Goal: Task Accomplishment & Management: Manage account settings

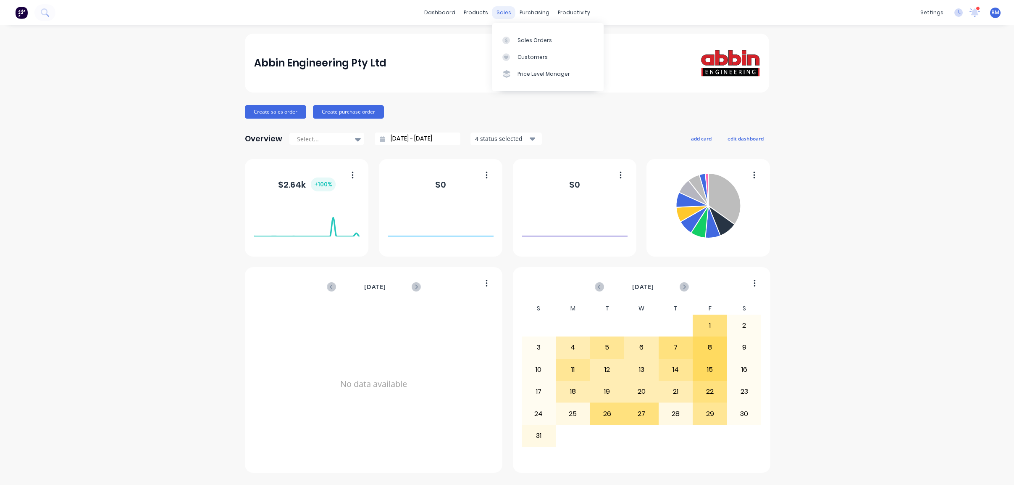
click at [501, 9] on div "sales" at bounding box center [504, 12] width 23 height 13
click at [507, 40] on icon at bounding box center [506, 40] width 3 height 5
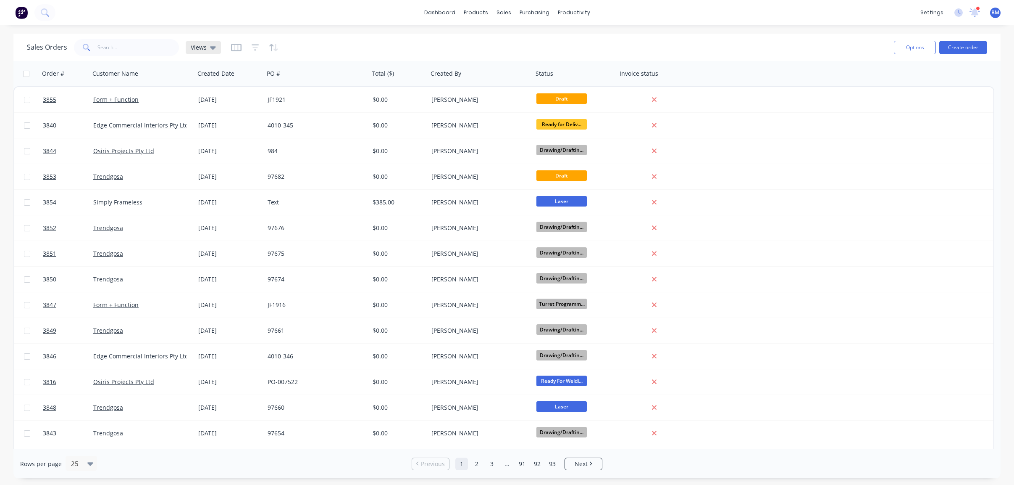
click at [199, 47] on span "Views" at bounding box center [199, 47] width 16 height 9
click at [201, 141] on div "drafts edit" at bounding box center [244, 135] width 113 height 17
click at [193, 129] on div "drafts edit" at bounding box center [244, 135] width 113 height 17
click at [195, 132] on button "drafts" at bounding box center [236, 136] width 96 height 10
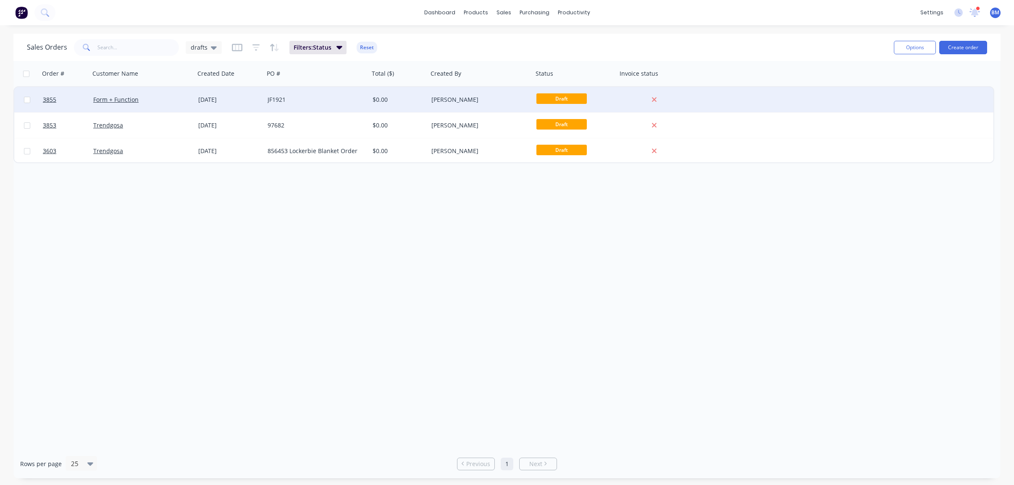
click at [171, 106] on div "Form + Function" at bounding box center [142, 99] width 105 height 25
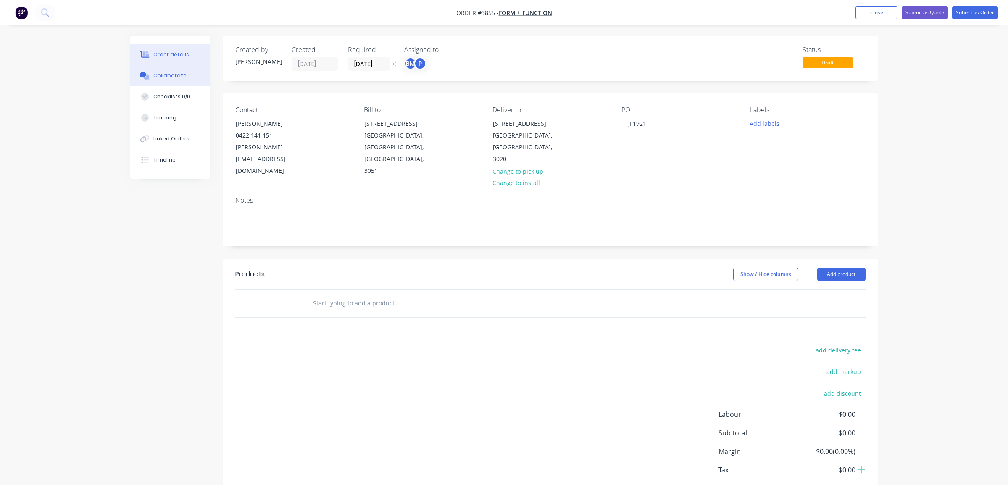
drag, startPoint x: 182, startPoint y: 74, endPoint x: 193, endPoint y: 70, distance: 11.9
click at [183, 74] on div "Collaborate" at bounding box center [169, 76] width 33 height 8
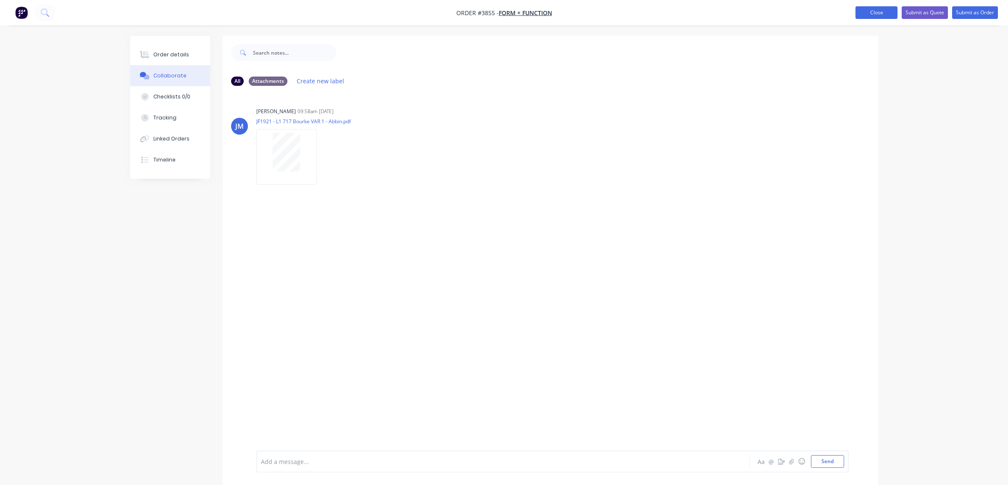
click at [869, 14] on button "Close" at bounding box center [877, 12] width 42 height 13
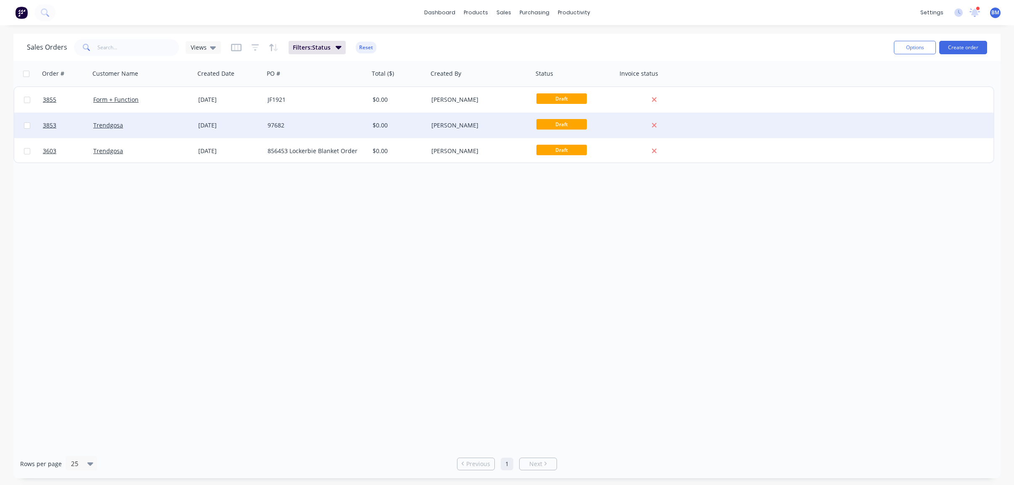
click at [147, 133] on div "Trendgosa" at bounding box center [142, 125] width 105 height 25
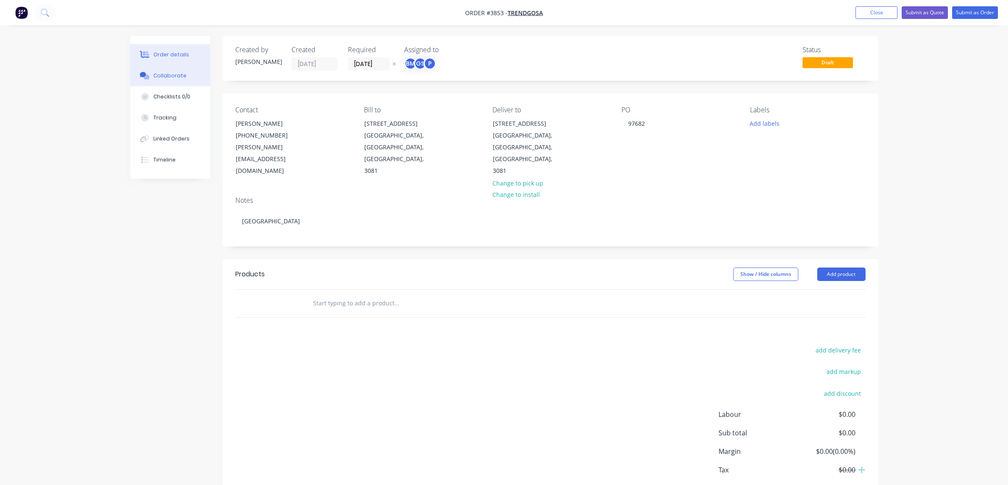
click at [174, 82] on button "Collaborate" at bounding box center [170, 75] width 80 height 21
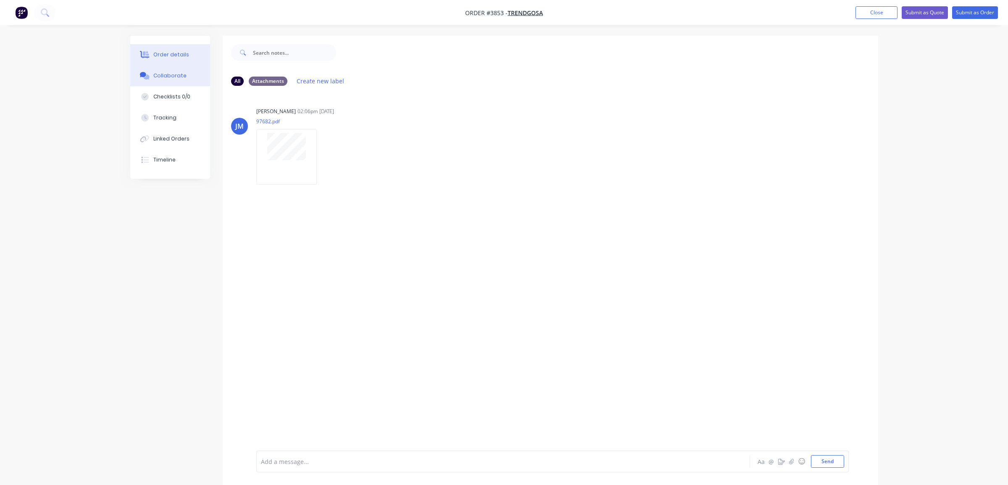
click at [167, 62] on button "Order details" at bounding box center [170, 54] width 80 height 21
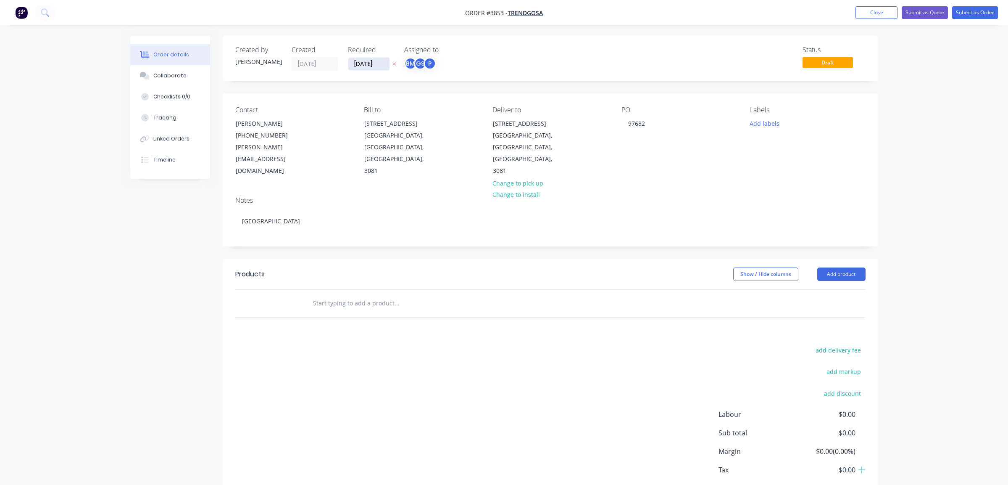
click at [364, 65] on input "[DATE]" at bounding box center [368, 64] width 41 height 13
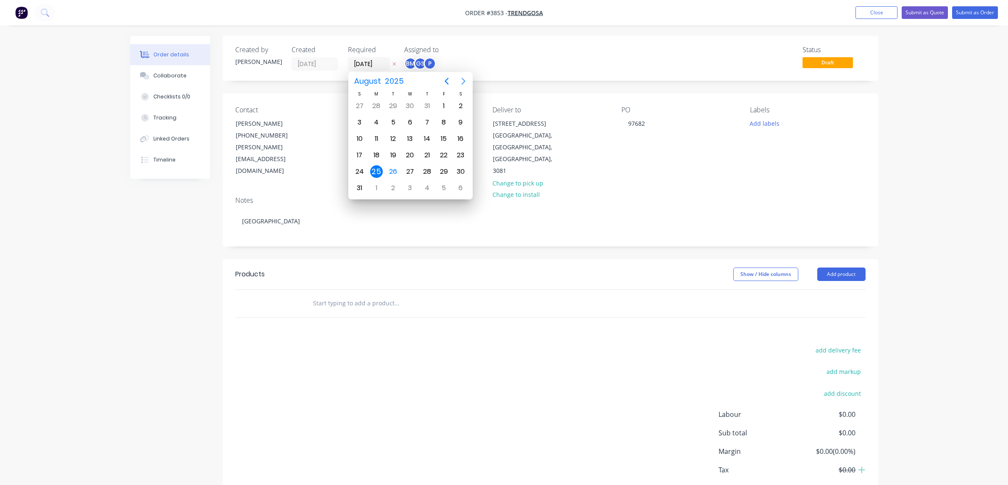
click at [463, 83] on icon "Next page" at bounding box center [463, 81] width 4 height 7
click at [440, 102] on div "5" at bounding box center [443, 106] width 13 height 13
type input "[DATE]"
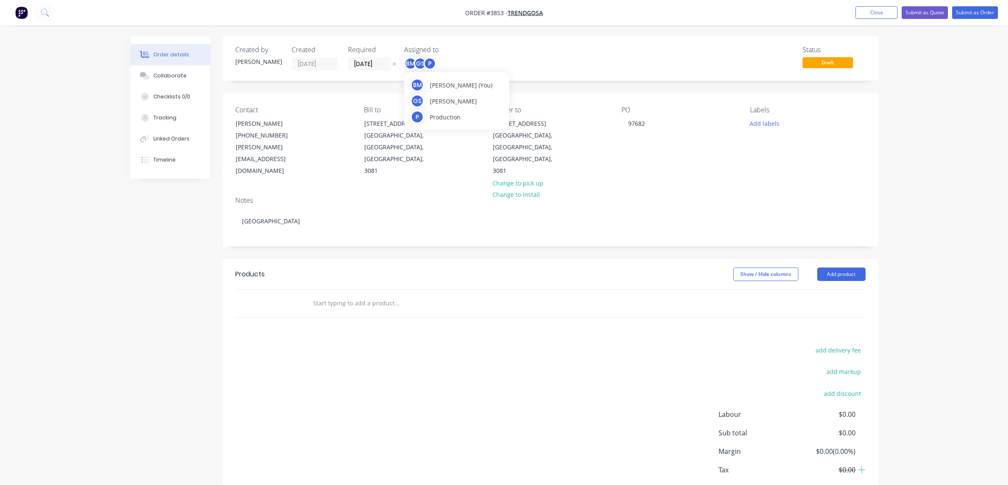
click at [424, 58] on div "BM GS P" at bounding box center [420, 63] width 32 height 13
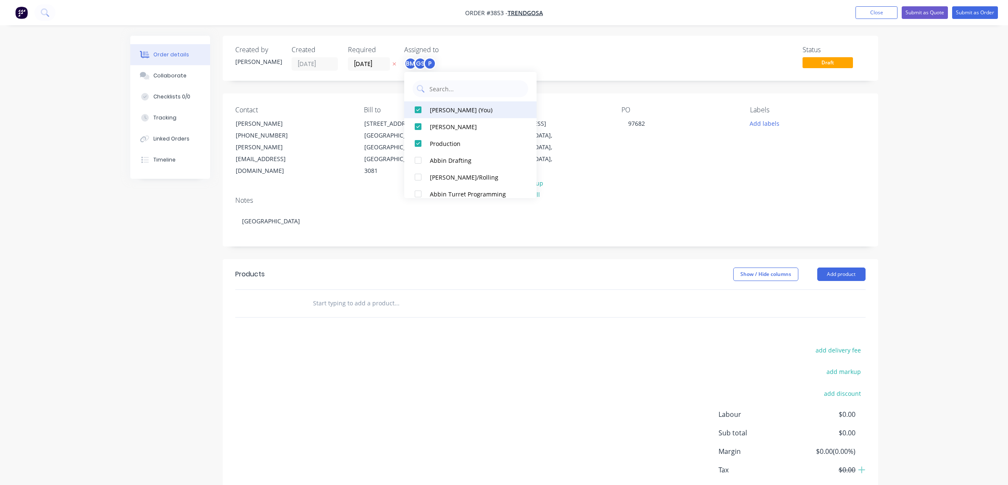
click at [443, 104] on button "[PERSON_NAME] (You)" at bounding box center [470, 109] width 132 height 17
click at [469, 65] on div "GS P" at bounding box center [446, 63] width 84 height 13
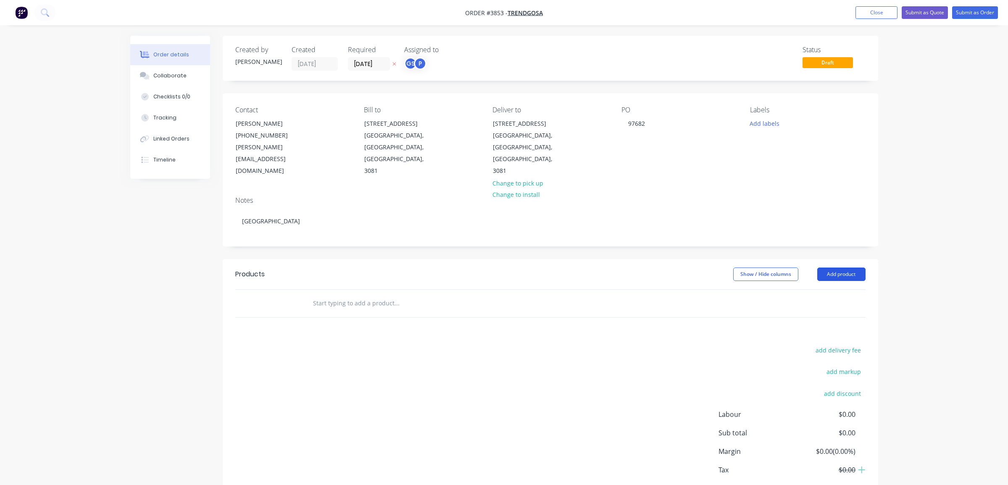
click at [827, 267] on button "Add product" at bounding box center [841, 273] width 48 height 13
click at [828, 287] on button "Product catalogue" at bounding box center [826, 295] width 80 height 17
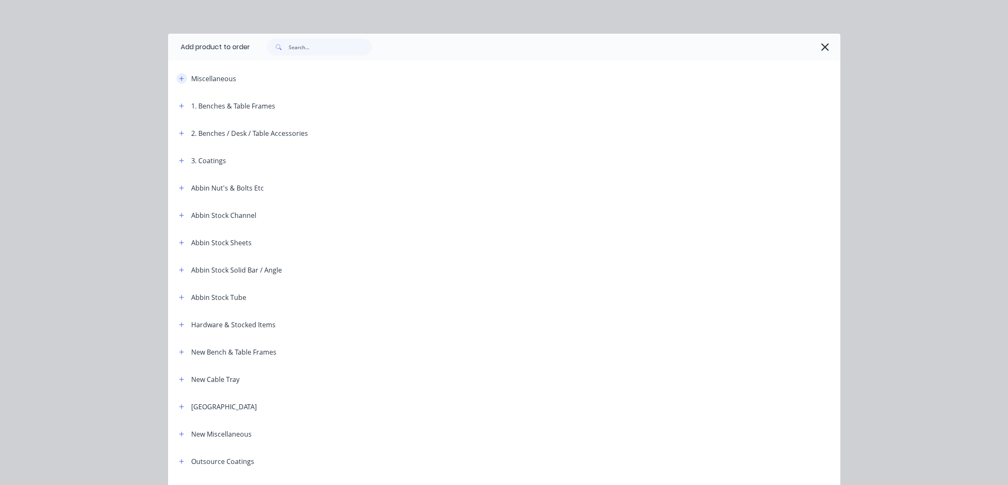
click at [179, 78] on icon "button" at bounding box center [181, 79] width 5 height 6
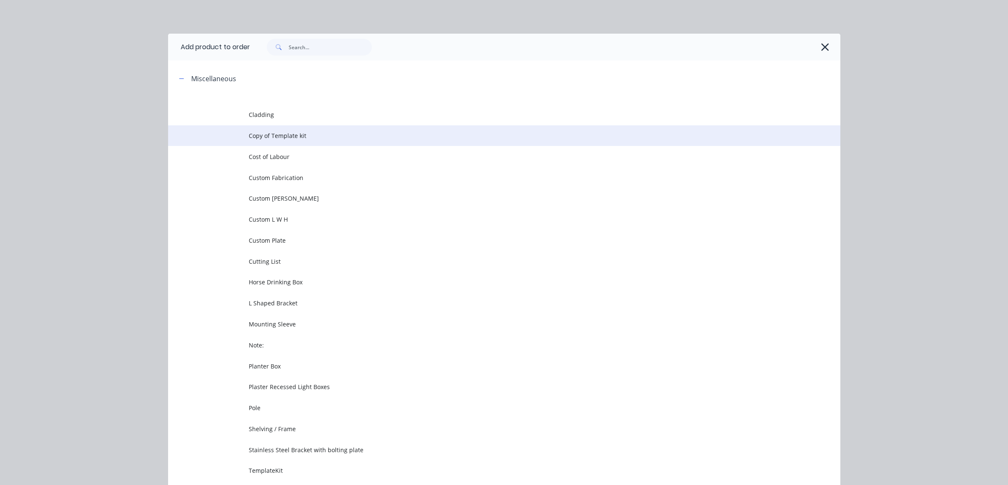
click at [198, 145] on td at bounding box center [208, 135] width 81 height 21
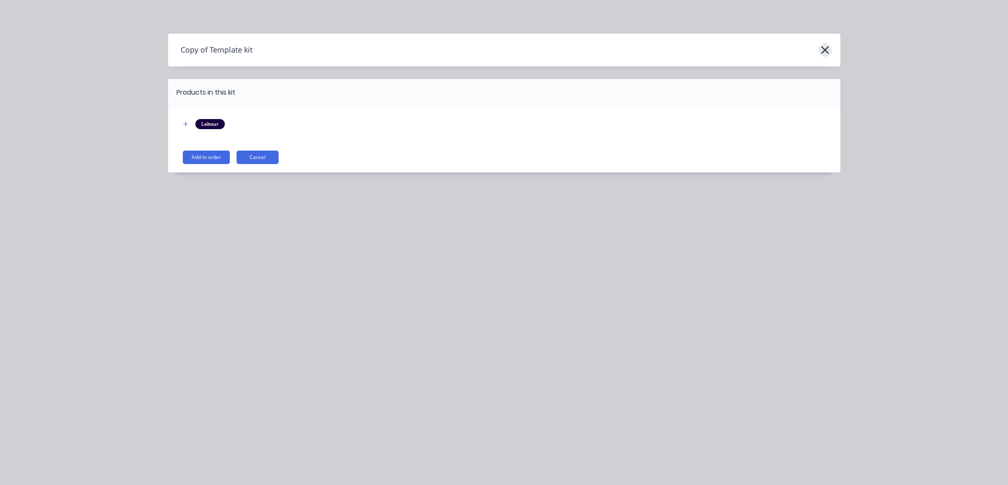
click at [825, 46] on icon "button" at bounding box center [825, 50] width 9 height 12
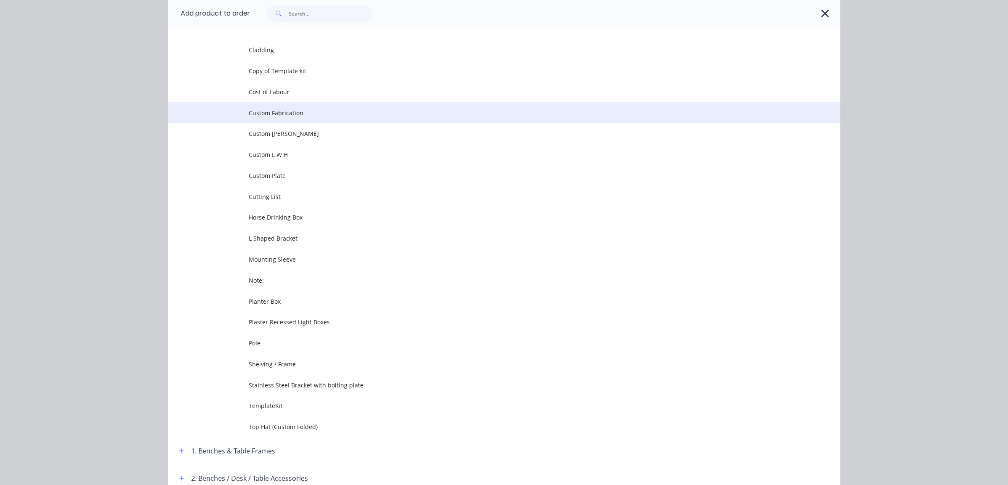
click at [267, 119] on td "Custom Fabrication" at bounding box center [545, 112] width 592 height 21
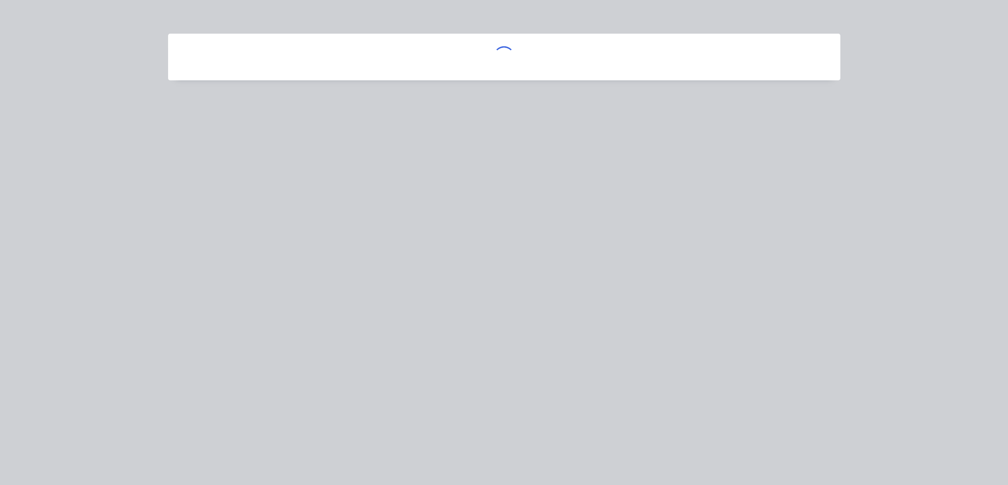
scroll to position [0, 0]
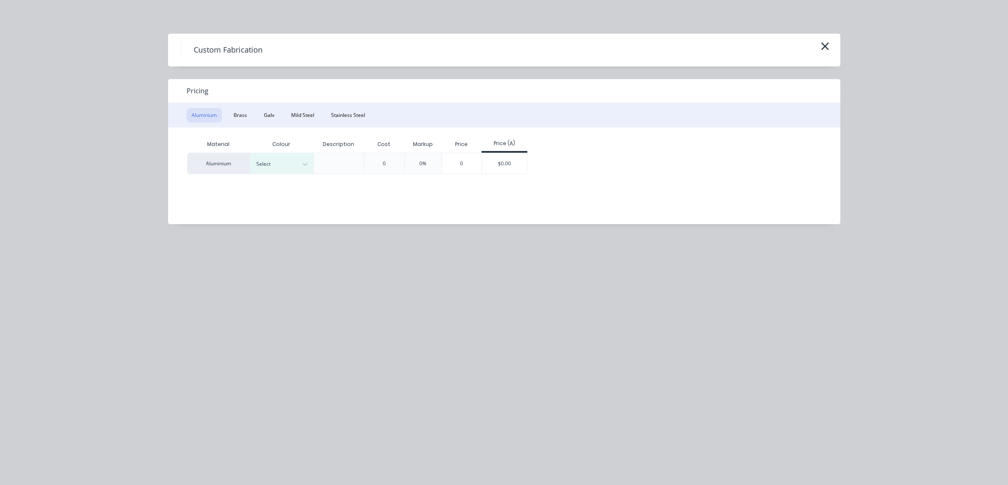
click at [298, 97] on div "Pricing" at bounding box center [504, 91] width 672 height 24
click at [271, 159] on div at bounding box center [275, 163] width 38 height 9
click at [277, 233] on div "Standard" at bounding box center [302, 233] width 105 height 16
click at [482, 174] on div "Material Colour Description Cost Markup Price Price (A) Aluminium Standard 0 0%…" at bounding box center [498, 169] width 660 height 84
click at [499, 162] on div "$0.00" at bounding box center [504, 163] width 45 height 21
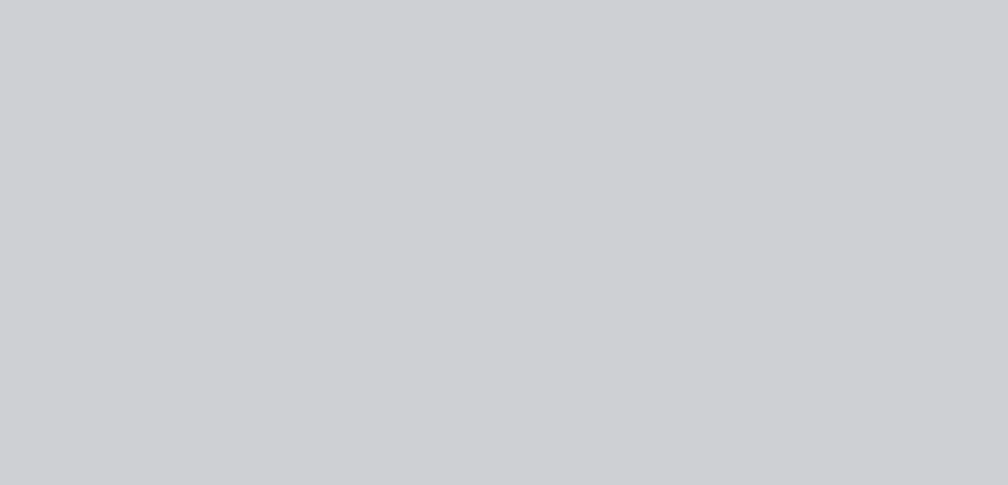
click at [303, 358] on div at bounding box center [450, 369] width 303 height 27
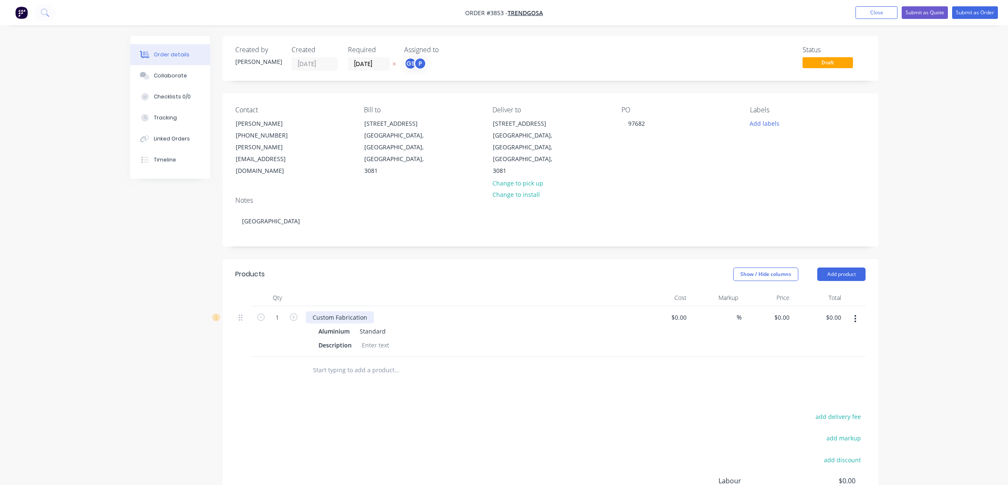
click at [313, 311] on div "Custom Fabrication" at bounding box center [340, 317] width 68 height 12
drag, startPoint x: 313, startPoint y: 291, endPoint x: 475, endPoint y: 287, distance: 162.3
click at [480, 311] on div "Custom Fabrication" at bounding box center [470, 317] width 329 height 12
paste div
click at [459, 361] on input "text" at bounding box center [397, 369] width 168 height 17
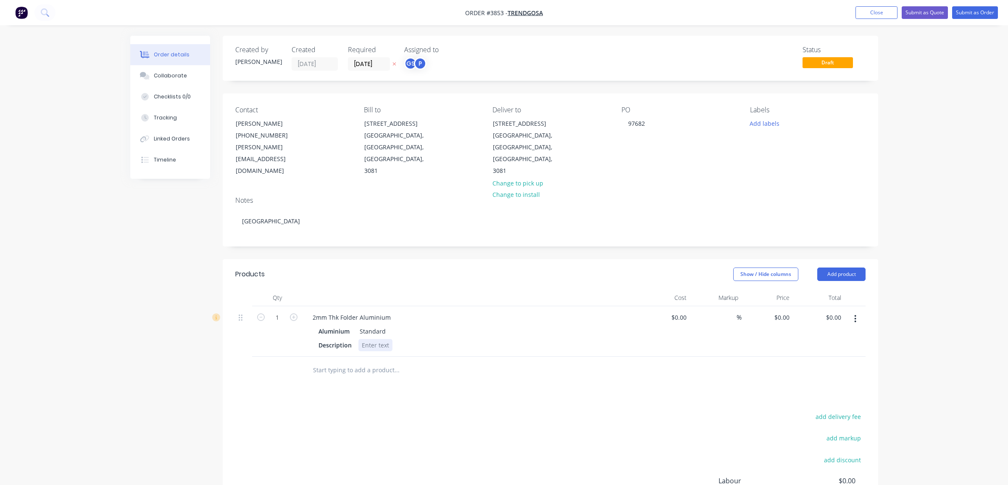
click at [369, 339] on div at bounding box center [375, 345] width 34 height 12
click at [403, 356] on div at bounding box center [454, 369] width 303 height 27
click at [853, 267] on button "Add product" at bounding box center [841, 273] width 48 height 13
click at [848, 289] on div "Product catalogue" at bounding box center [825, 295] width 65 height 12
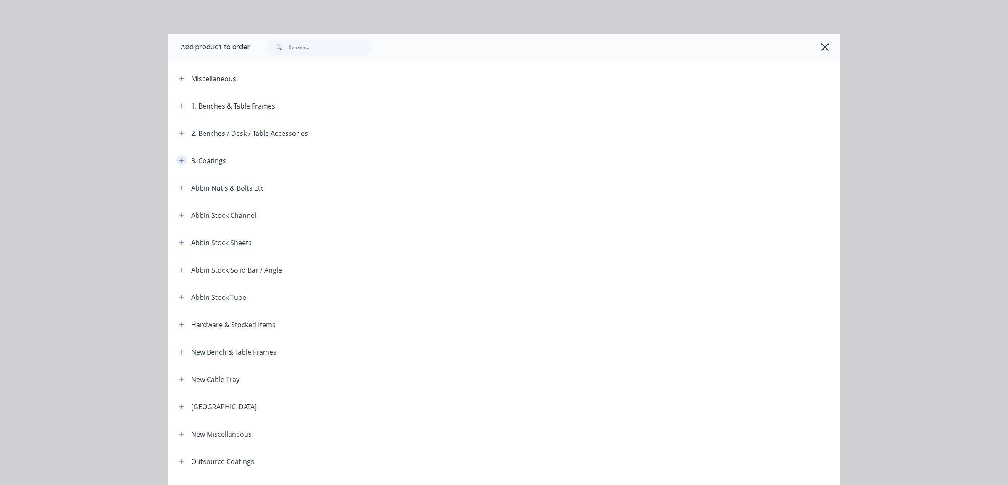
click at [180, 158] on icon "button" at bounding box center [181, 161] width 5 height 6
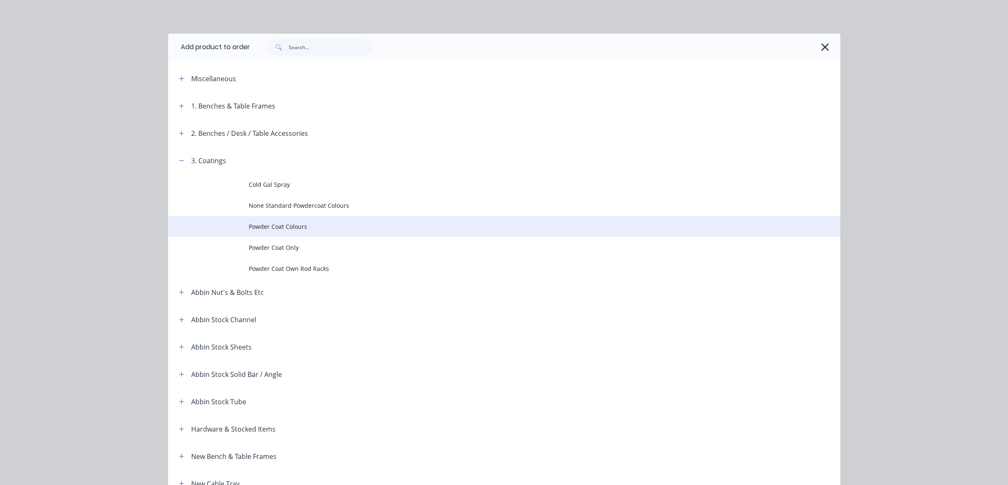
click at [294, 227] on span "Powder Coat Colours" at bounding box center [485, 226] width 473 height 9
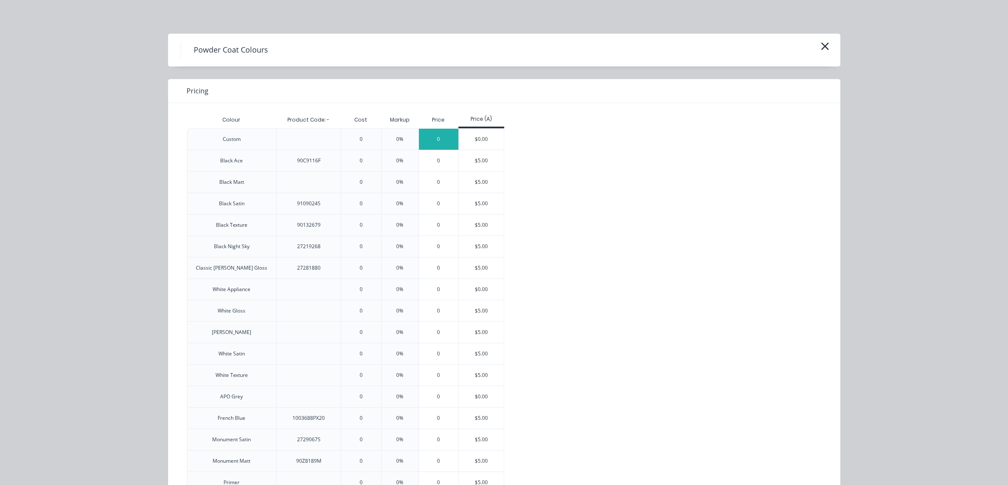
click at [433, 135] on div "0" at bounding box center [439, 139] width 40 height 21
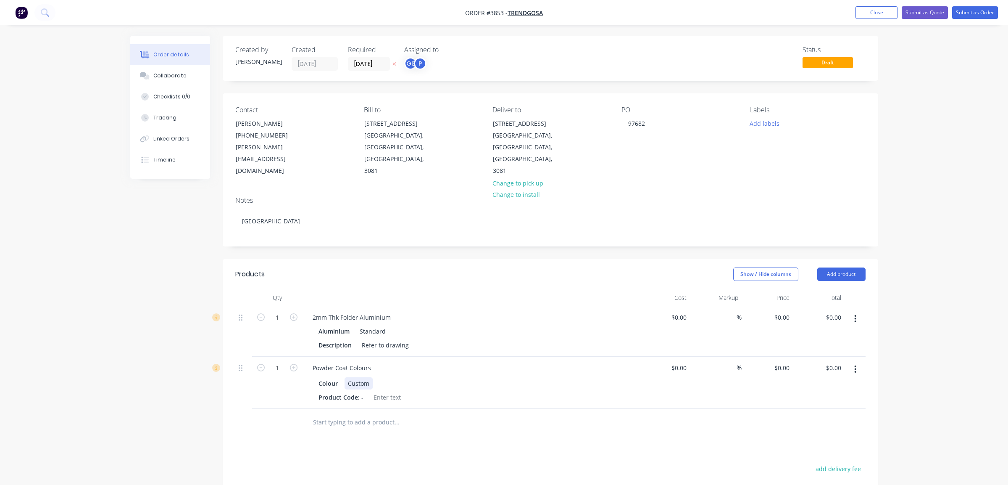
click at [387, 377] on div "Colour Custom" at bounding box center [469, 383] width 308 height 12
click at [258, 289] on div "Qty" at bounding box center [277, 297] width 50 height 17
click at [366, 377] on div "Custom" at bounding box center [359, 383] width 28 height 12
drag, startPoint x: 368, startPoint y: 359, endPoint x: 595, endPoint y: 365, distance: 227.4
click at [506, 377] on div "Colour Custom" at bounding box center [469, 383] width 308 height 12
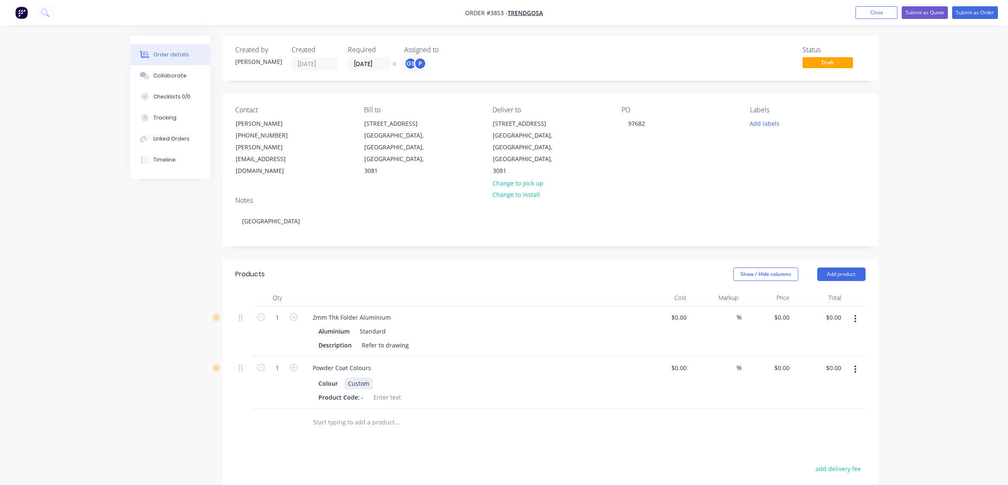
paste div
click at [371, 377] on div "CustomDuluxElectro Sensational Champagne Kinetic" at bounding box center [422, 383] width 155 height 12
click at [384, 377] on div "Custom DuluxElectro Sensational Champagne Kinetic" at bounding box center [423, 383] width 157 height 12
click at [386, 377] on div "Custom DuluxElectro Sensational Champagne Kinetic" at bounding box center [423, 383] width 157 height 12
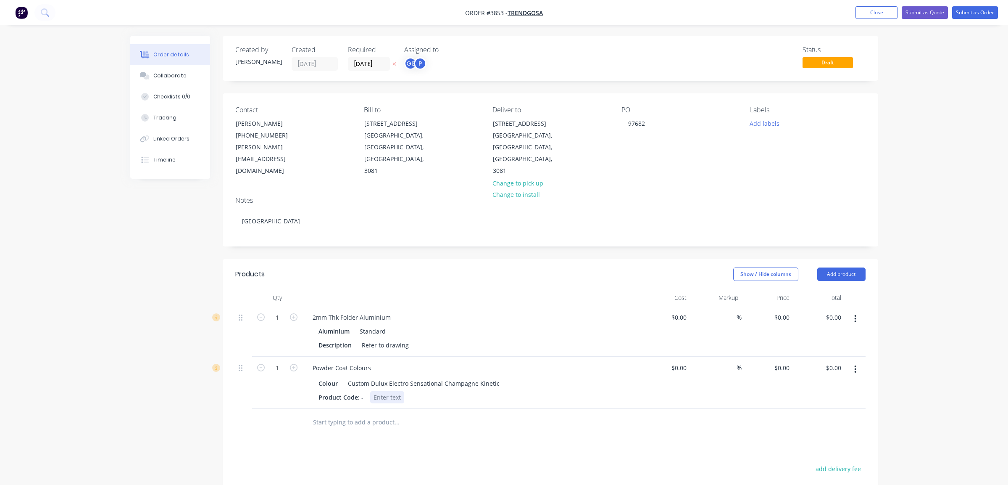
click at [414, 391] on div "Product Code: -" at bounding box center [469, 397] width 308 height 12
click at [516, 420] on div "Products Show / Hide columns Add product Qty Cost Markup Price Total 1 2mm Thk …" at bounding box center [551, 448] width 656 height 379
drag, startPoint x: 370, startPoint y: 360, endPoint x: 103, endPoint y: 291, distance: 276.3
click at [103, 291] on div "Order details Collaborate Checklists 0/0 Tracking Linked Orders Timeline Order …" at bounding box center [504, 325] width 1008 height 650
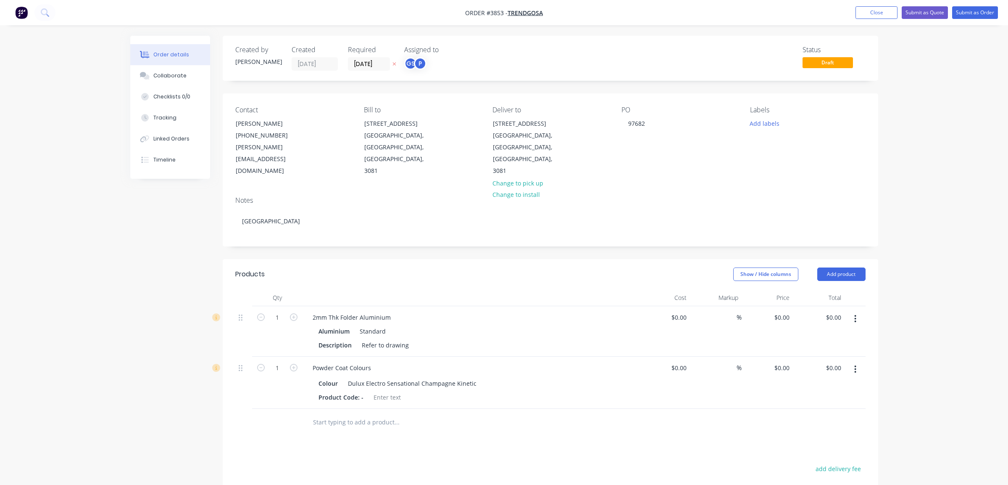
click at [546, 412] on div at bounding box center [454, 421] width 303 height 27
click at [296, 313] on icon "button" at bounding box center [294, 317] width 8 height 8
click at [293, 306] on div "3" at bounding box center [277, 331] width 50 height 50
click at [292, 313] on icon "button" at bounding box center [294, 317] width 8 height 8
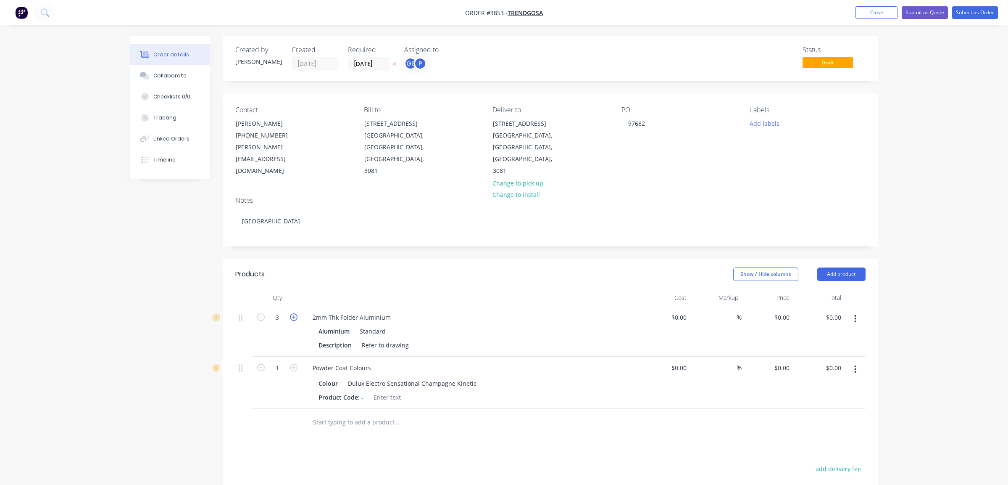
type input "4"
click at [717, 138] on div "PO 97682" at bounding box center [679, 141] width 115 height 71
click at [763, 126] on button "Add labels" at bounding box center [765, 122] width 39 height 11
click at [791, 250] on div "A3-Laser" at bounding box center [787, 248] width 28 height 9
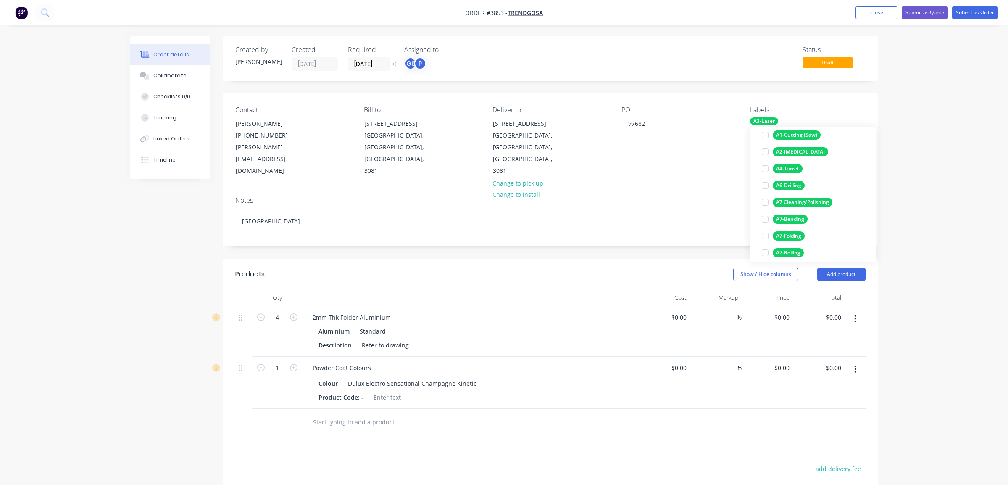
scroll to position [210, 0]
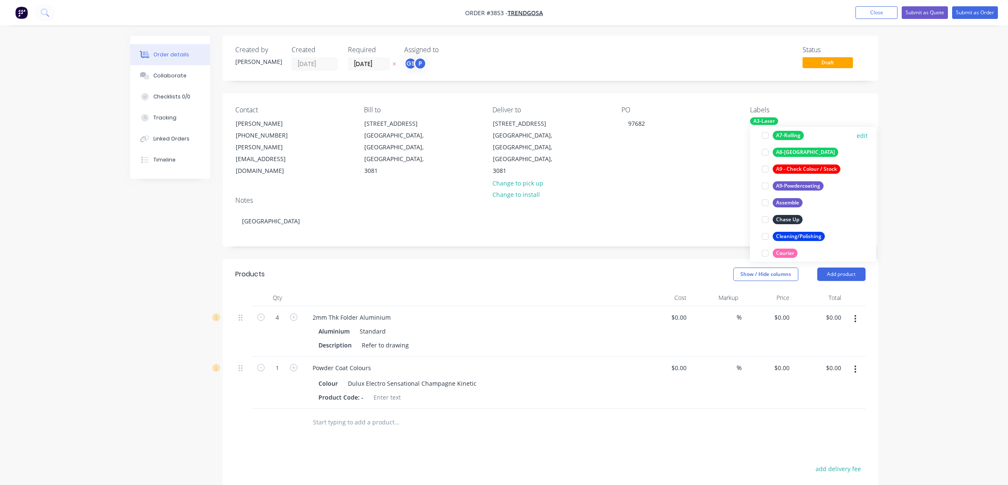
click at [792, 134] on div "A7-Rolling" at bounding box center [788, 135] width 31 height 9
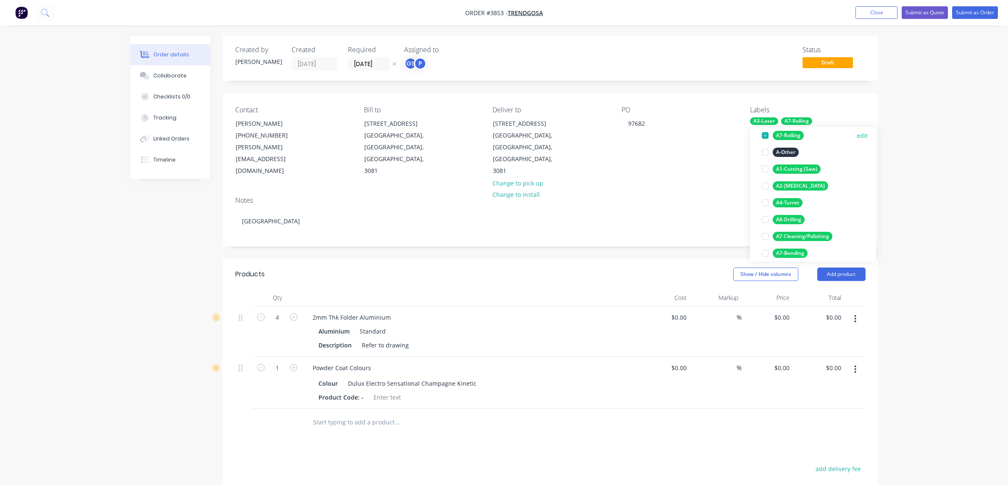
click at [792, 134] on div "A7-Rolling" at bounding box center [788, 135] width 31 height 9
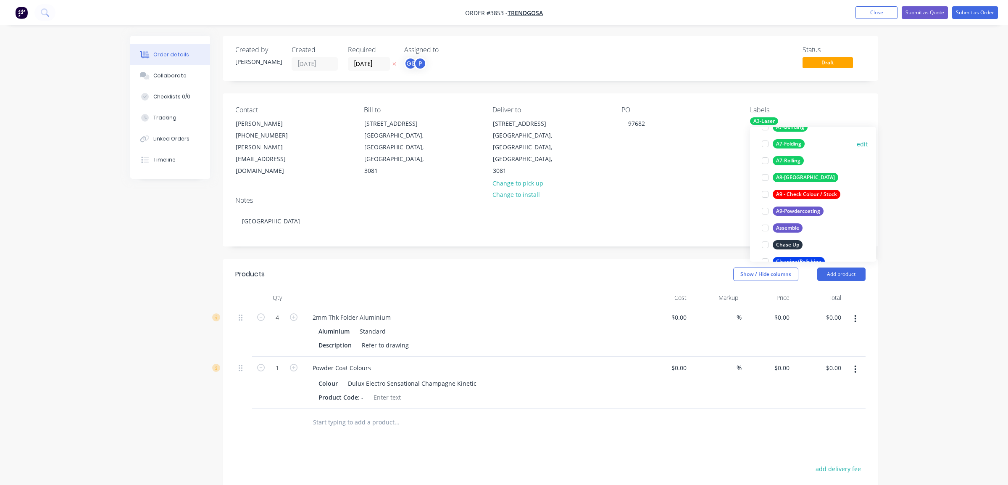
click at [793, 145] on div "A7-Folding" at bounding box center [789, 143] width 32 height 9
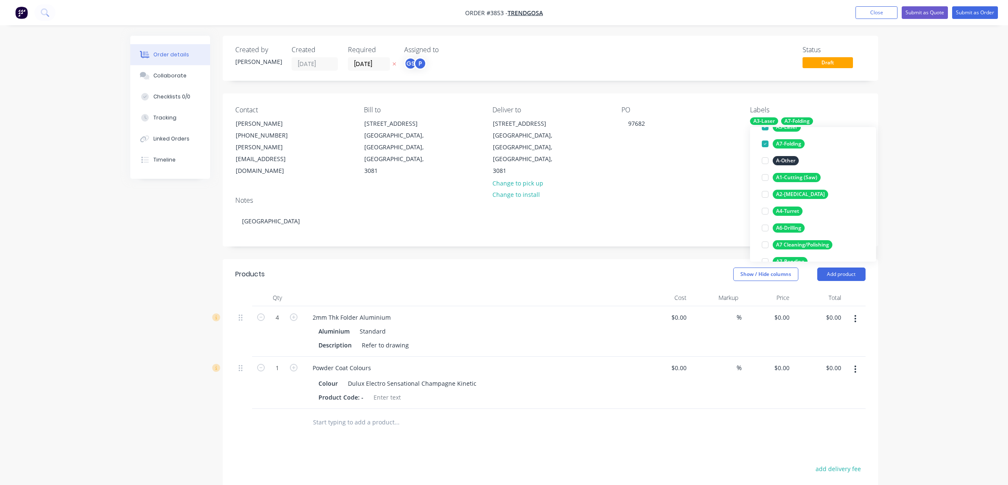
scroll to position [235, 0]
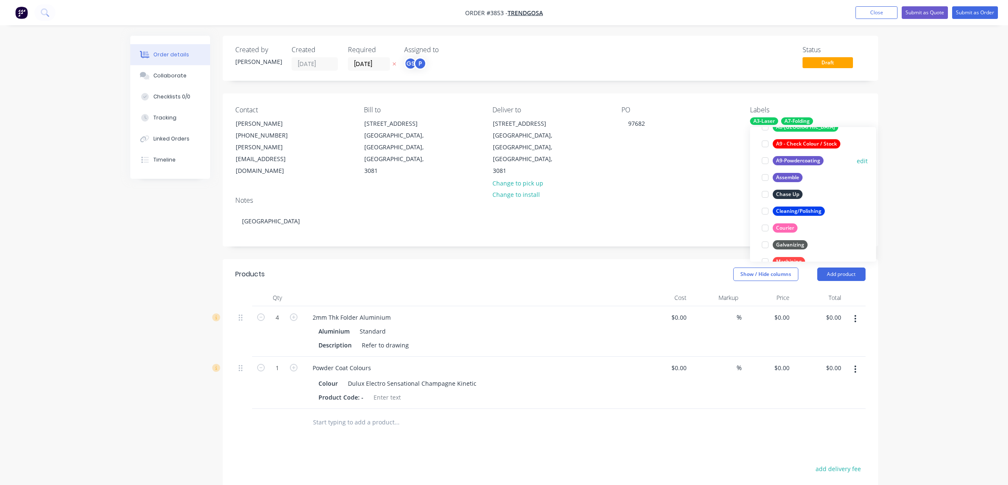
click at [805, 157] on div "A9-Powdercoating" at bounding box center [798, 160] width 51 height 9
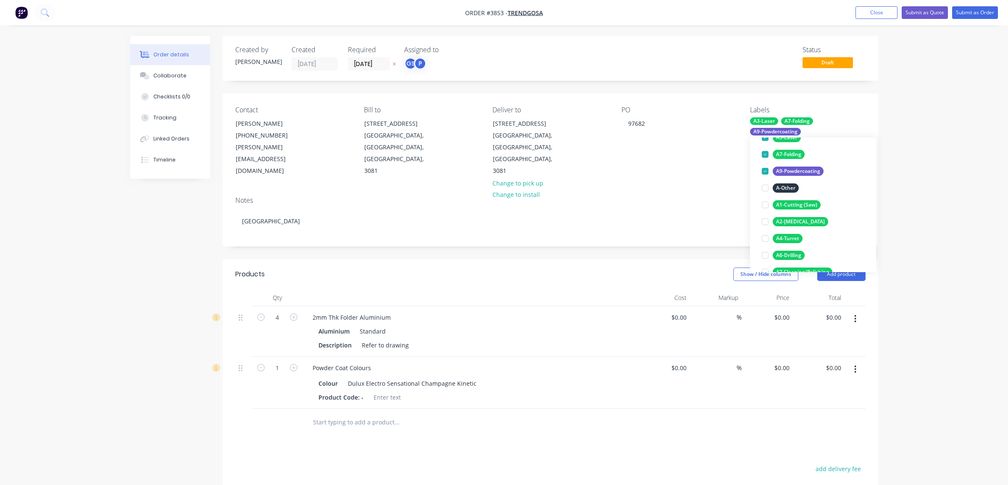
click at [919, 157] on div "Order details Collaborate Checklists 0/0 Tracking Linked Orders Timeline Order …" at bounding box center [504, 325] width 1008 height 650
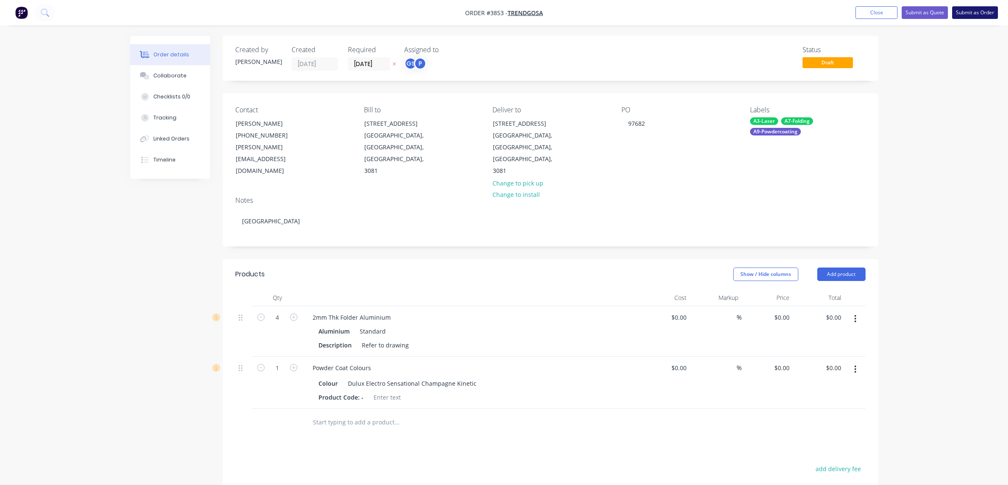
click at [989, 14] on button "Submit as Order" at bounding box center [975, 12] width 46 height 13
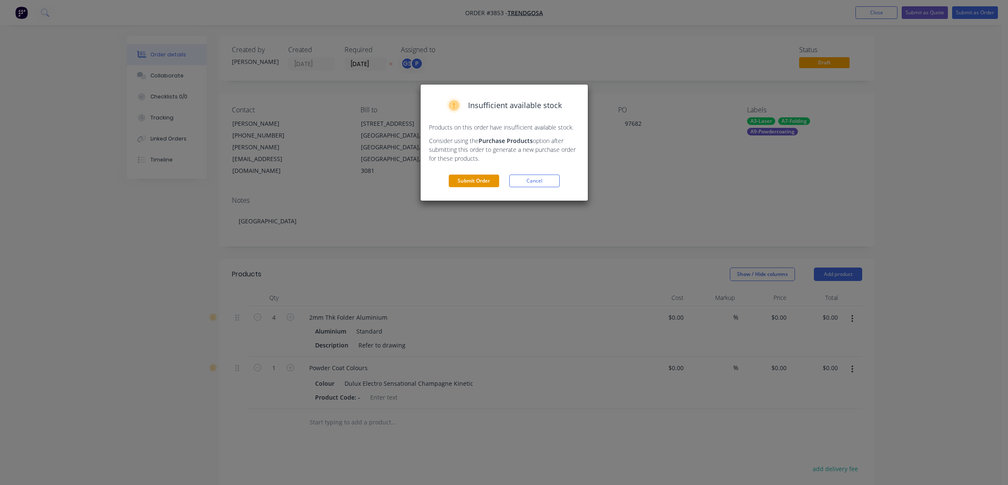
click at [477, 179] on button "Submit Order" at bounding box center [474, 180] width 50 height 13
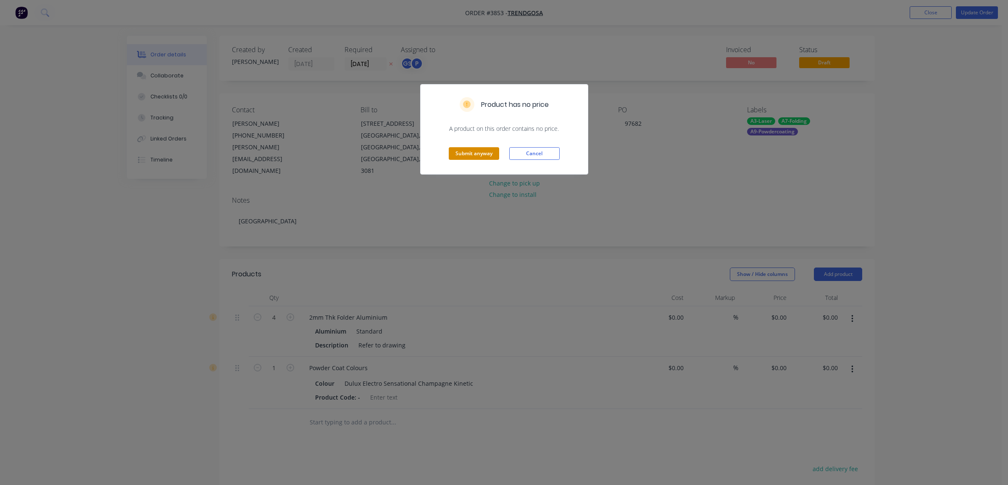
click at [477, 148] on button "Submit anyway" at bounding box center [474, 153] width 50 height 13
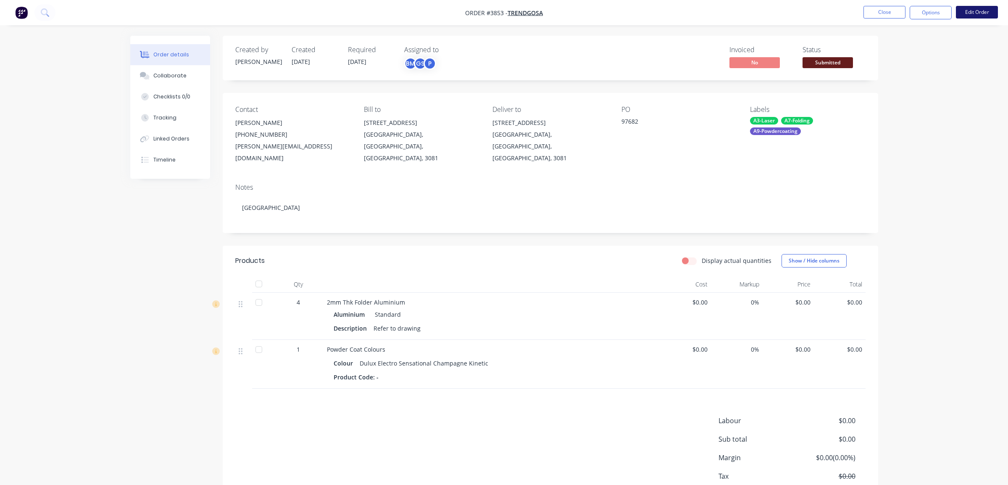
click at [964, 12] on button "Edit Order" at bounding box center [977, 12] width 42 height 13
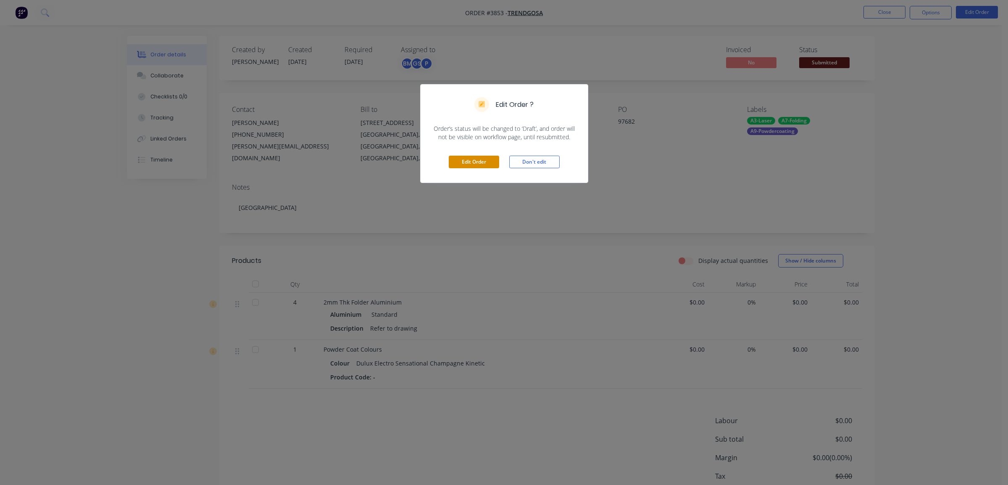
click at [481, 162] on button "Edit Order" at bounding box center [474, 161] width 50 height 13
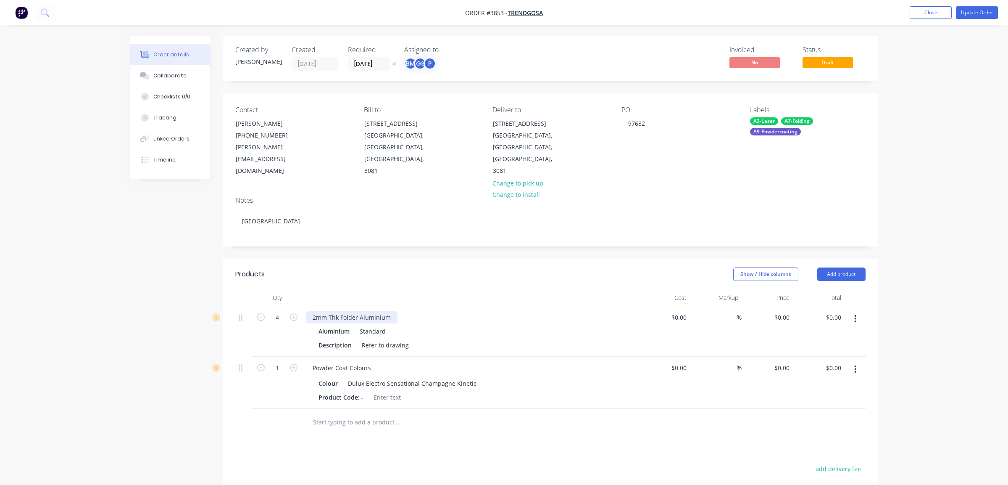
drag, startPoint x: 356, startPoint y: 292, endPoint x: 366, endPoint y: 292, distance: 9.7
click at [356, 311] on div "2mm Thk Folder Aluminium" at bounding box center [352, 317] width 92 height 12
click at [989, 4] on nav "Order #3853 - Trendgosa Add product Close Update Order" at bounding box center [504, 12] width 1008 height 25
drag, startPoint x: 981, startPoint y: 23, endPoint x: 980, endPoint y: 11, distance: 11.8
click at [982, 15] on nav "Order #3853 - Trendgosa Add product Close Update Order" at bounding box center [504, 12] width 1008 height 25
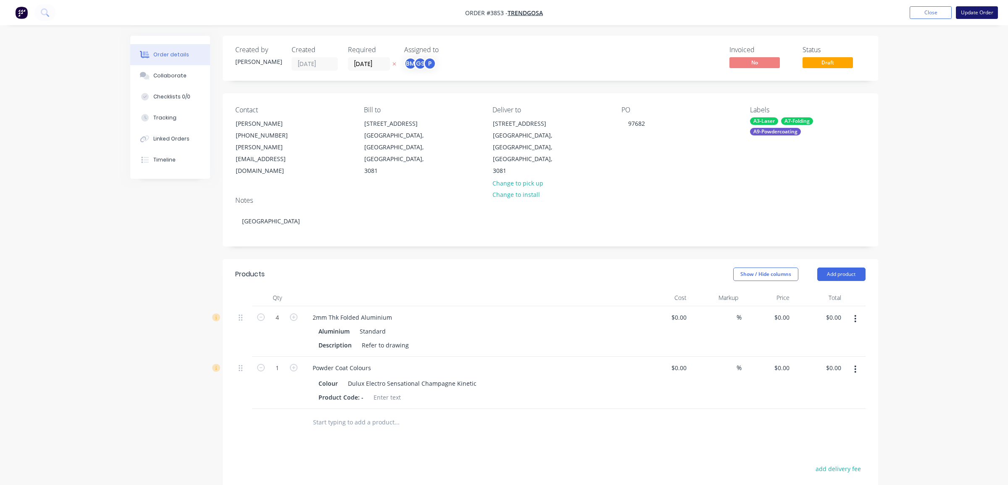
click at [980, 8] on button "Update Order" at bounding box center [977, 12] width 42 height 13
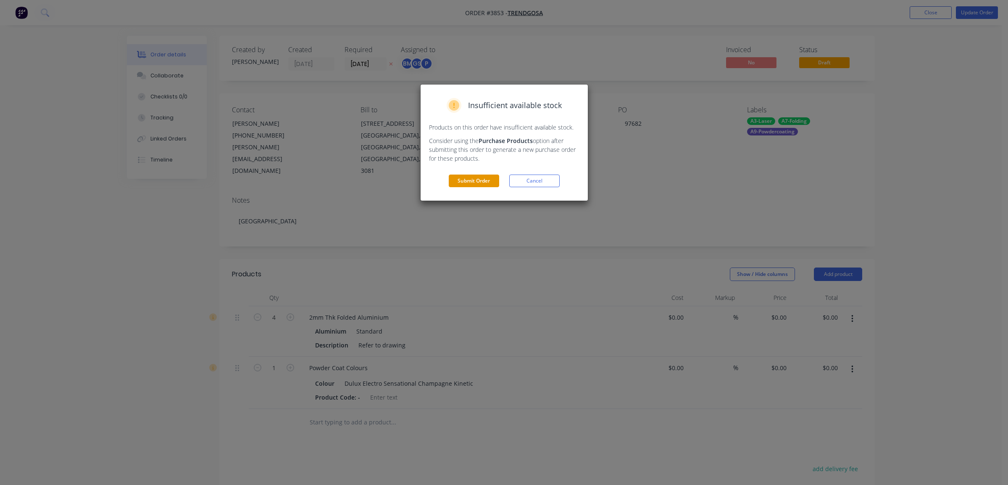
click at [458, 178] on button "Submit Order" at bounding box center [474, 180] width 50 height 13
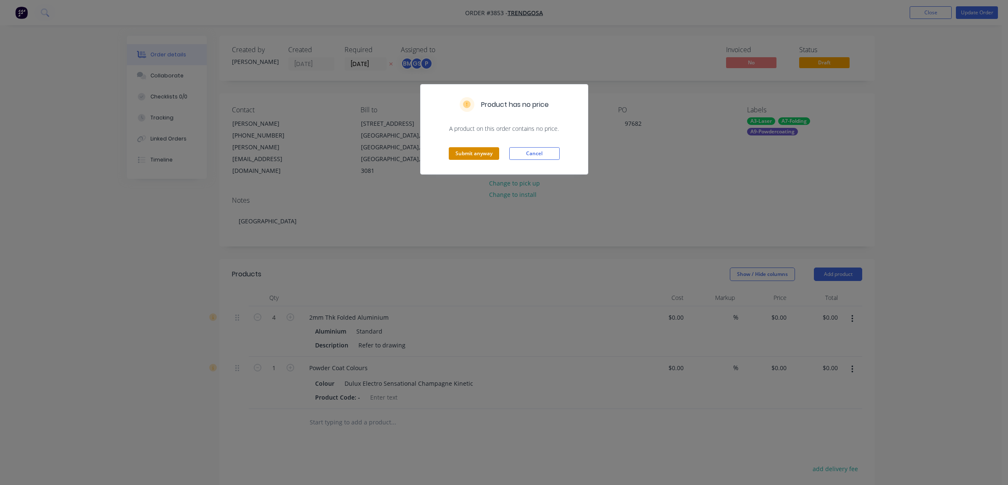
click at [468, 150] on button "Submit anyway" at bounding box center [474, 153] width 50 height 13
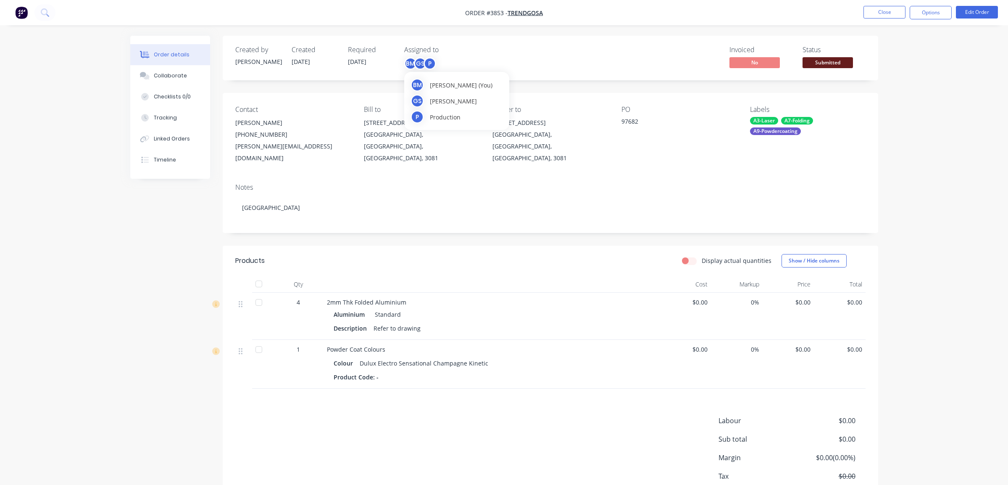
click at [417, 64] on div "GS" at bounding box center [420, 63] width 13 height 13
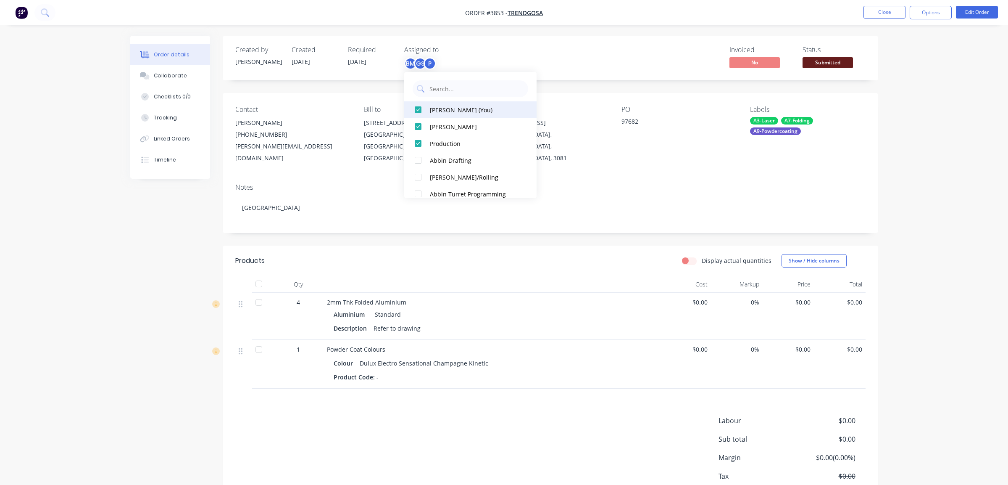
click at [443, 115] on button "[PERSON_NAME] (You)" at bounding box center [470, 109] width 132 height 17
click at [606, 58] on div "Invoiced No Status Submitted" at bounding box center [676, 58] width 377 height 24
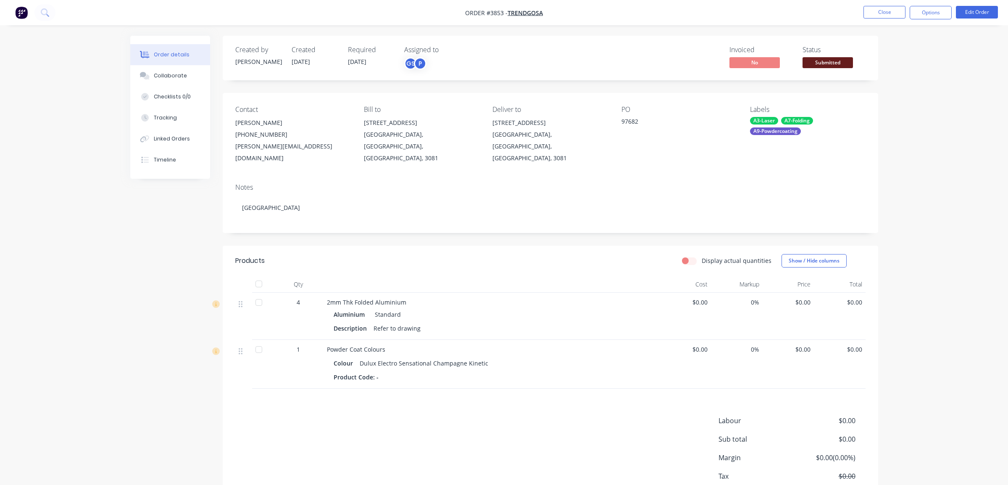
drag, startPoint x: 868, startPoint y: 131, endPoint x: 949, endPoint y: 49, distance: 115.3
click at [869, 130] on div "Contact [PERSON_NAME] [PHONE_NUMBER] [PERSON_NAME][EMAIL_ADDRESS][DOMAIN_NAME] …" at bounding box center [551, 135] width 656 height 84
click at [920, 11] on button "Options" at bounding box center [931, 12] width 42 height 13
click at [904, 101] on div "Work Order" at bounding box center [905, 101] width 77 height 12
click at [910, 88] on div "Without pricing" at bounding box center [905, 85] width 77 height 12
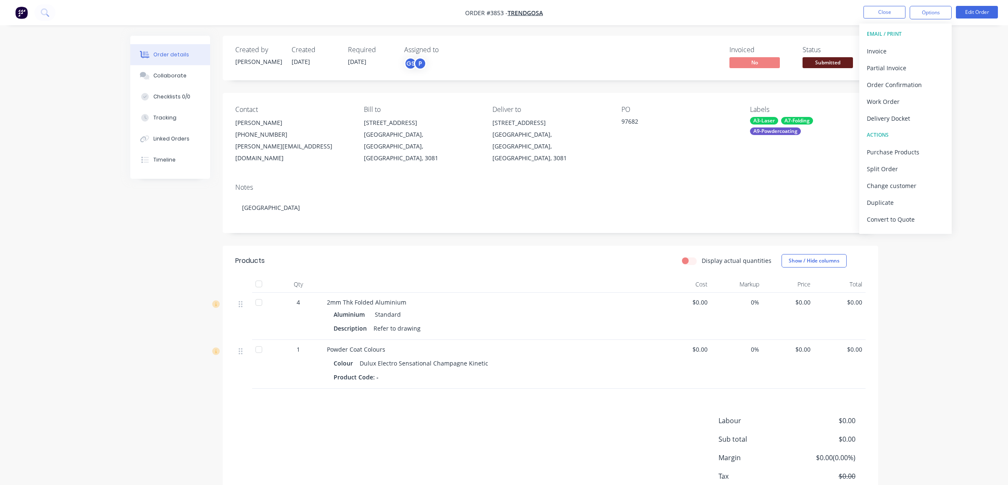
click at [523, 92] on div "Created by [PERSON_NAME] Created [DATE] Required [DATE] Assigned to GS P Invoic…" at bounding box center [551, 281] width 656 height 490
click at [812, 61] on span "Submitted" at bounding box center [828, 62] width 50 height 11
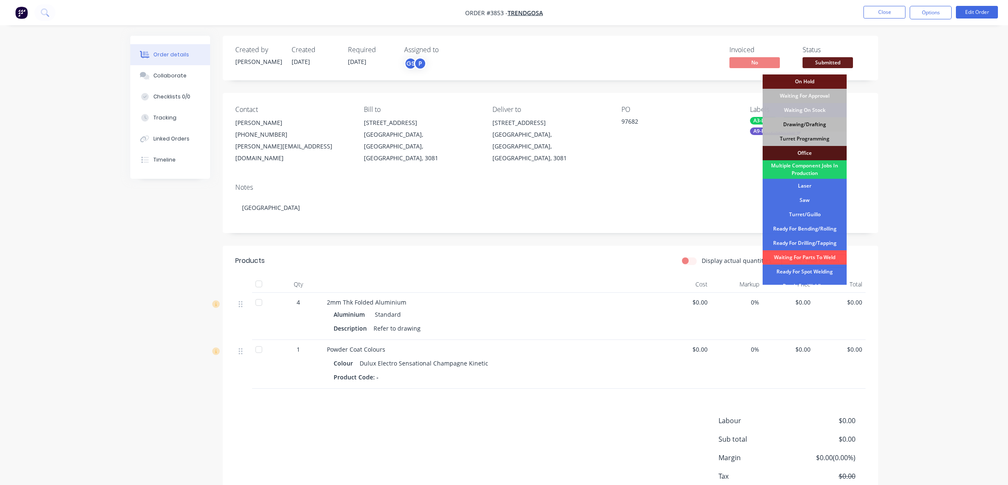
click at [816, 126] on div "Drawing/Drafting" at bounding box center [805, 124] width 84 height 14
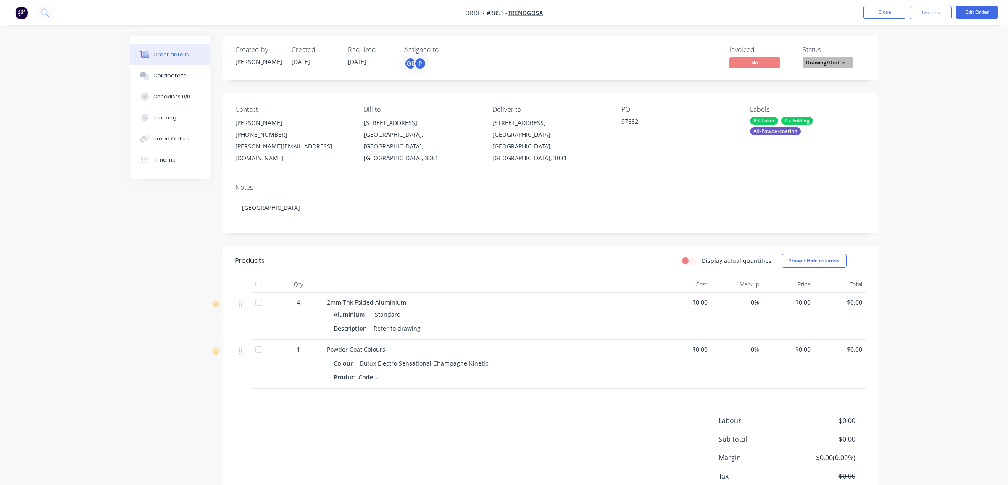
click at [919, 100] on div "Order details Collaborate Checklists 0/0 Tracking Linked Orders Timeline Order …" at bounding box center [504, 269] width 1008 height 538
click at [888, 7] on button "Close" at bounding box center [885, 12] width 42 height 13
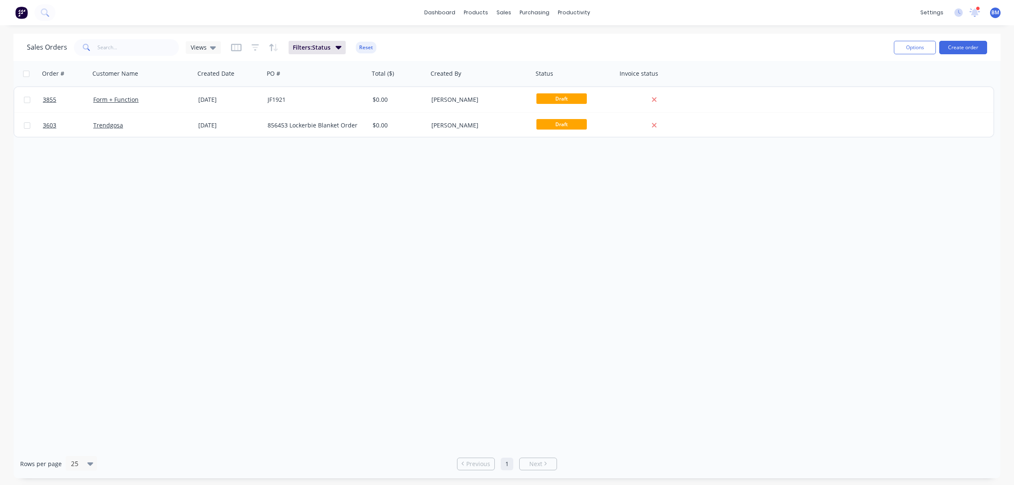
drag, startPoint x: 364, startPoint y: 45, endPoint x: 358, endPoint y: 56, distance: 13.2
click at [365, 45] on button "Reset" at bounding box center [366, 48] width 21 height 12
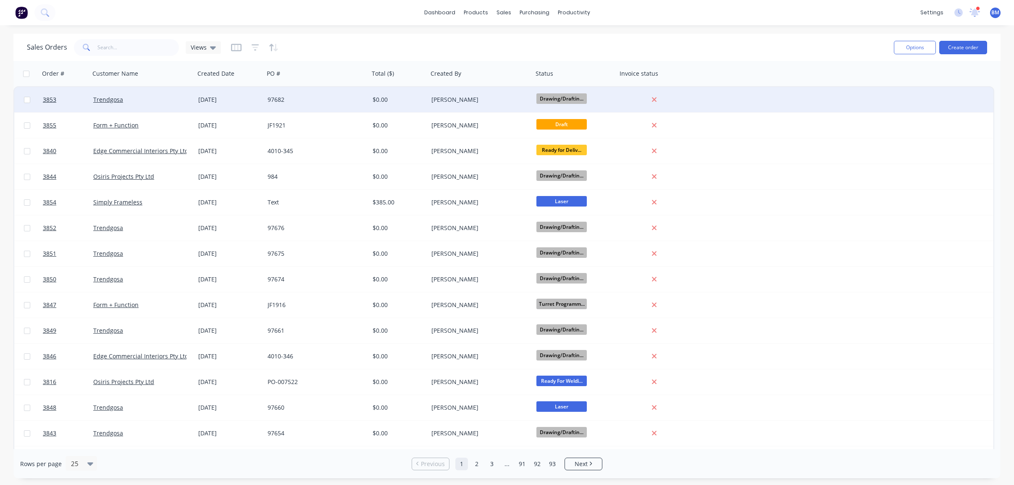
click at [145, 104] on div "Trendgosa" at bounding box center [142, 99] width 105 height 25
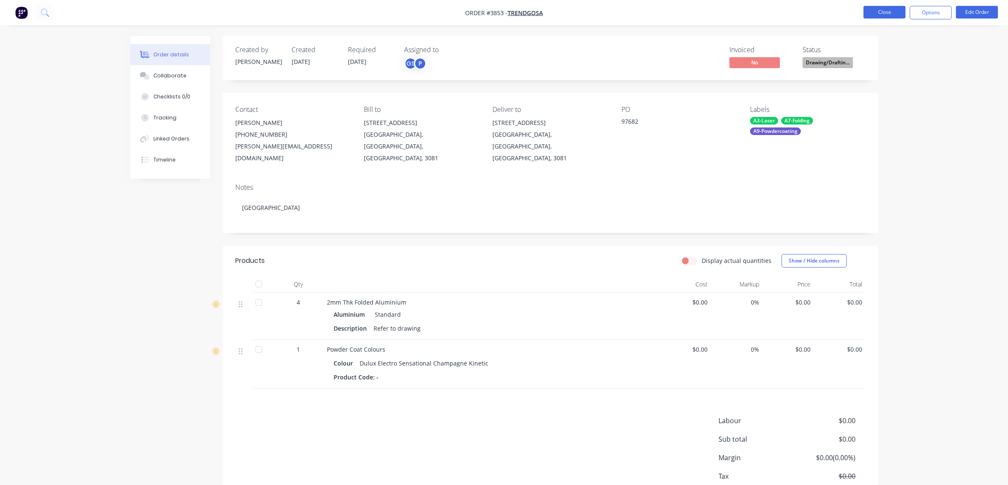
click at [879, 12] on button "Close" at bounding box center [885, 12] width 42 height 13
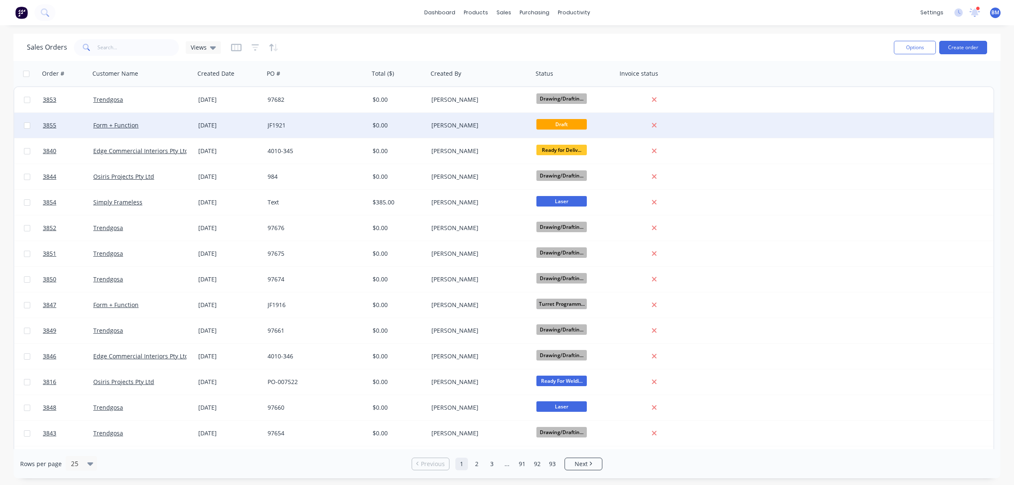
click at [166, 135] on div "Form + Function" at bounding box center [142, 125] width 105 height 25
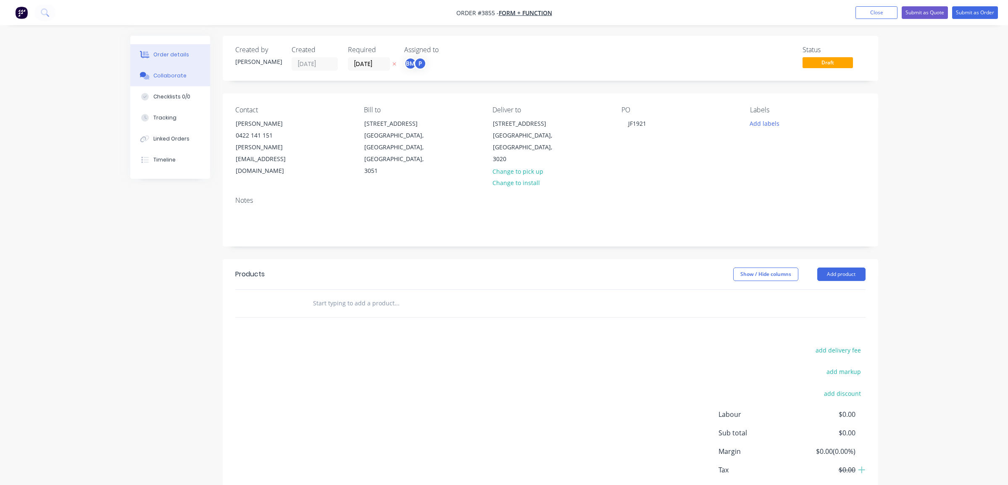
click at [190, 74] on button "Collaborate" at bounding box center [170, 75] width 80 height 21
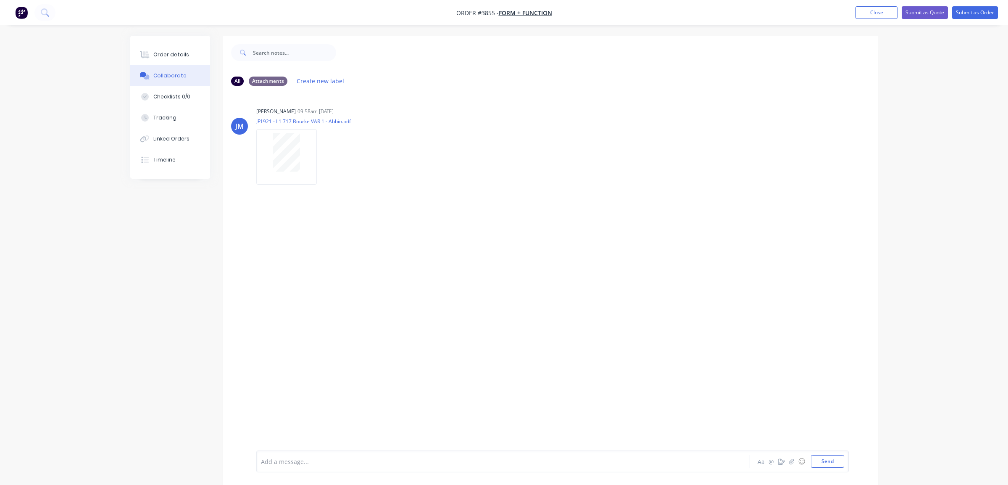
click at [305, 352] on div "[PERSON_NAME] 09:58am [DATE] JF1921 - L1 717 Bourke VAR 1 - Abbin.pdf Labels Do…" at bounding box center [551, 271] width 656 height 358
drag, startPoint x: 331, startPoint y: 252, endPoint x: 317, endPoint y: 226, distance: 29.5
click at [317, 226] on div "[PERSON_NAME] 09:58am [DATE] JF1921 - L1 717 Bourke VAR 1 - Abbin.pdf Labels Do…" at bounding box center [551, 271] width 656 height 358
click at [170, 53] on div "Order details" at bounding box center [171, 55] width 36 height 8
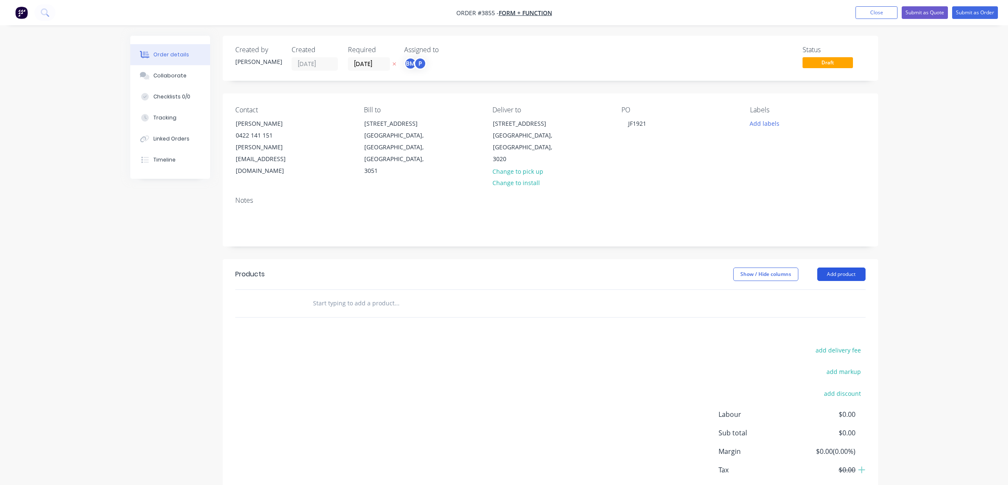
click at [822, 267] on button "Add product" at bounding box center [841, 273] width 48 height 13
click at [811, 290] on button "Product catalogue" at bounding box center [826, 295] width 80 height 17
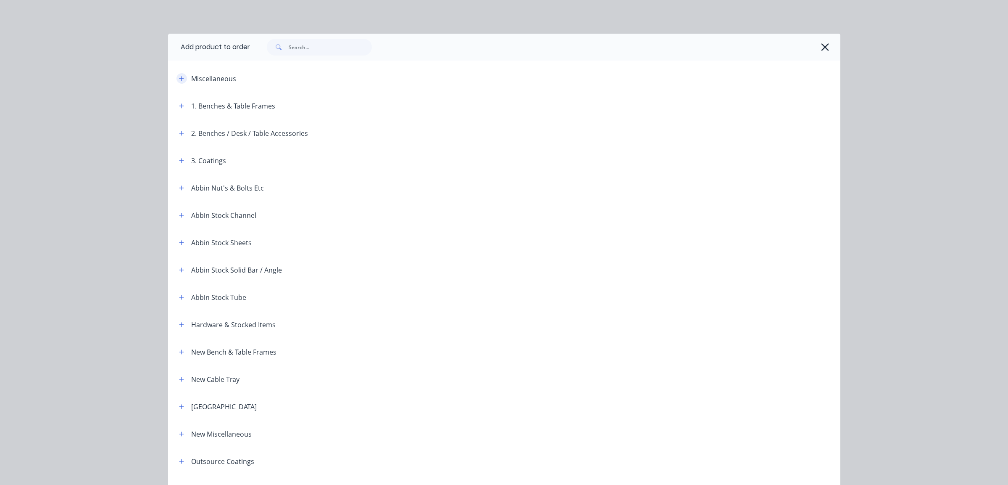
click at [179, 76] on icon "button" at bounding box center [181, 79] width 5 height 6
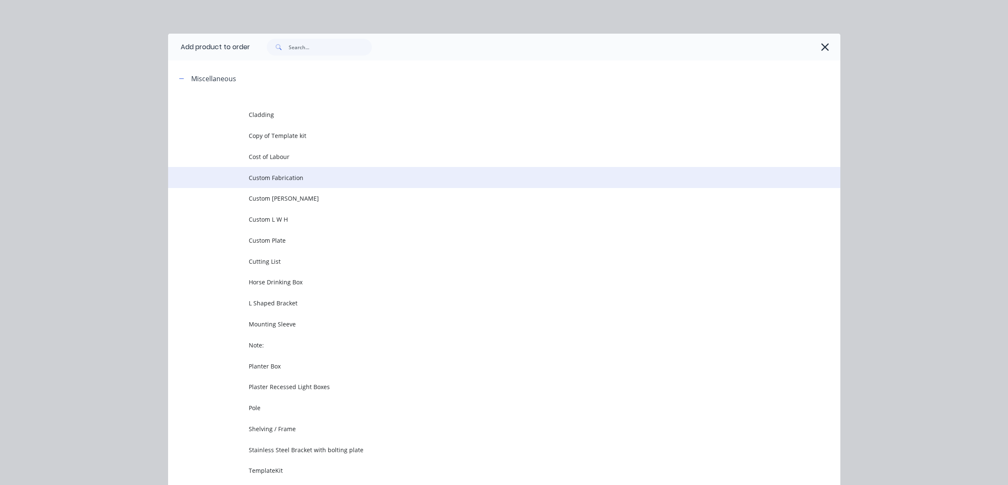
click at [277, 176] on span "Custom Fabrication" at bounding box center [485, 177] width 473 height 9
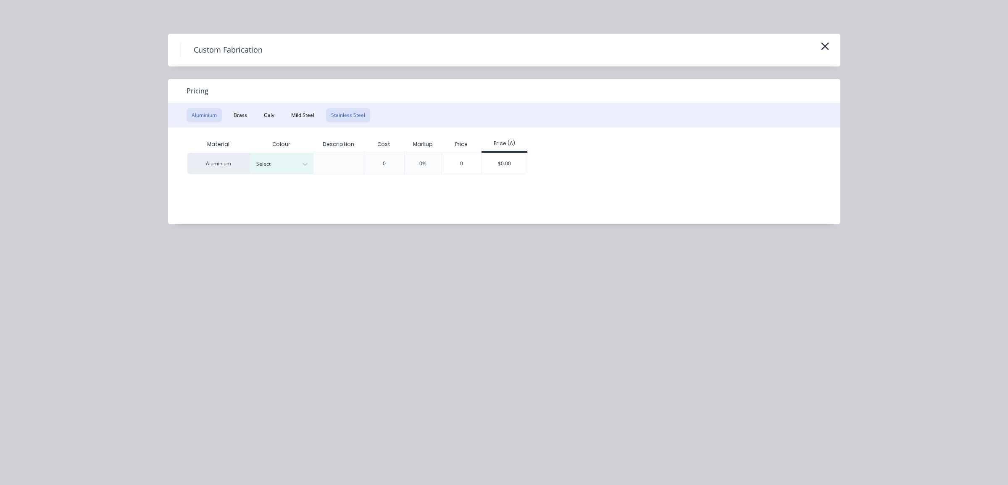
click at [345, 114] on button "Stainless Steel" at bounding box center [348, 115] width 44 height 14
click at [310, 115] on button "Mild Steel" at bounding box center [302, 115] width 33 height 14
click at [327, 160] on div "0" at bounding box center [321, 163] width 40 height 21
click at [469, 176] on div "Material Description Cost Markup Price Price (A) Mild Steel 0 0% 0 $0.00" at bounding box center [498, 169] width 660 height 84
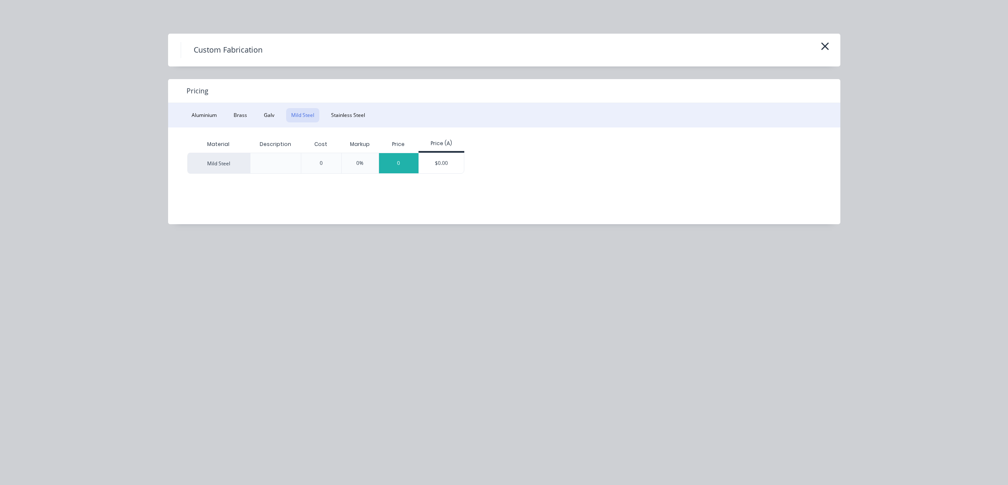
drag, startPoint x: 408, startPoint y: 171, endPoint x: 414, endPoint y: 169, distance: 6.2
click at [414, 169] on div "0" at bounding box center [399, 163] width 40 height 20
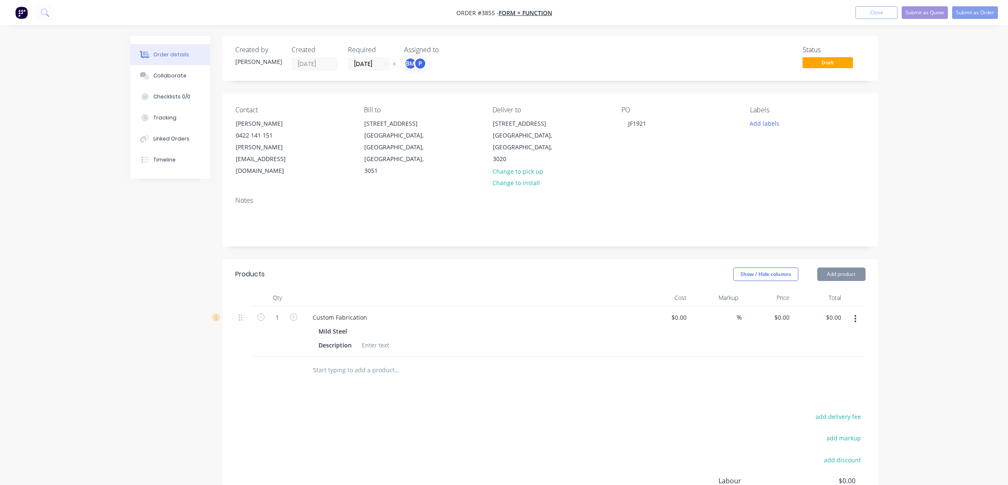
click at [400, 361] on input "text" at bounding box center [397, 369] width 168 height 17
click at [326, 311] on div "Custom Fabrication" at bounding box center [340, 317] width 68 height 12
drag, startPoint x: 313, startPoint y: 304, endPoint x: 486, endPoint y: 299, distance: 173.6
click at [486, 311] on div "Custom Fabrication" at bounding box center [470, 317] width 329 height 12
paste div
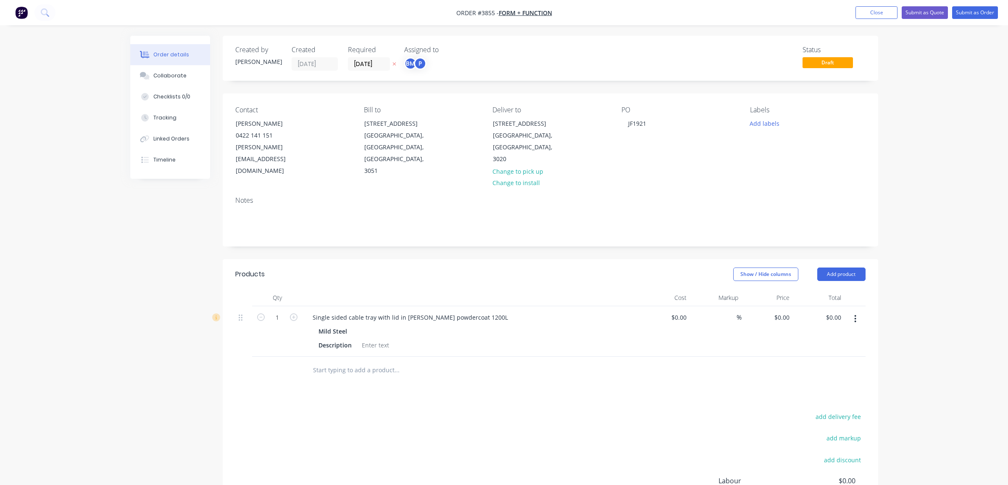
click at [472, 411] on div "add delivery fee add markup add discount Labour $0.00 Sub total $0.00 Margin $0…" at bounding box center [550, 492] width 630 height 162
drag, startPoint x: 468, startPoint y: 306, endPoint x: 395, endPoint y: 306, distance: 72.3
click at [395, 311] on div "Single sided cable tray with lid in [PERSON_NAME] powdercoat 1200L" at bounding box center [410, 317] width 209 height 12
click at [471, 384] on div "Products Show / Hide columns Add product Qty Cost Markup Price Total 1 Single s…" at bounding box center [551, 422] width 656 height 327
click at [366, 339] on div at bounding box center [375, 345] width 34 height 12
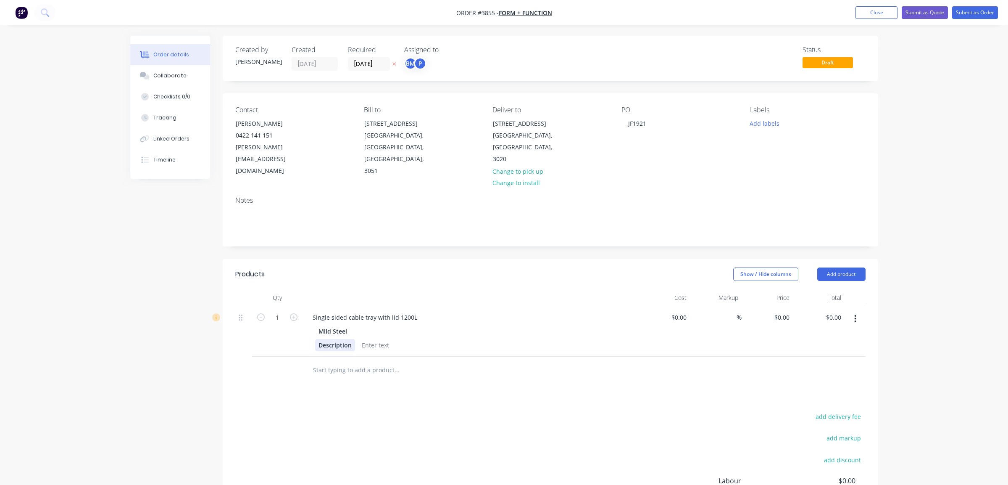
click at [348, 339] on div "Description" at bounding box center [335, 345] width 40 height 12
click at [595, 433] on div "add delivery fee add markup add discount Labour $0.00 Sub total $0.00 Margin $0…" at bounding box center [550, 492] width 630 height 162
click at [352, 326] on div "Mild Steel P/C" at bounding box center [470, 338] width 329 height 26
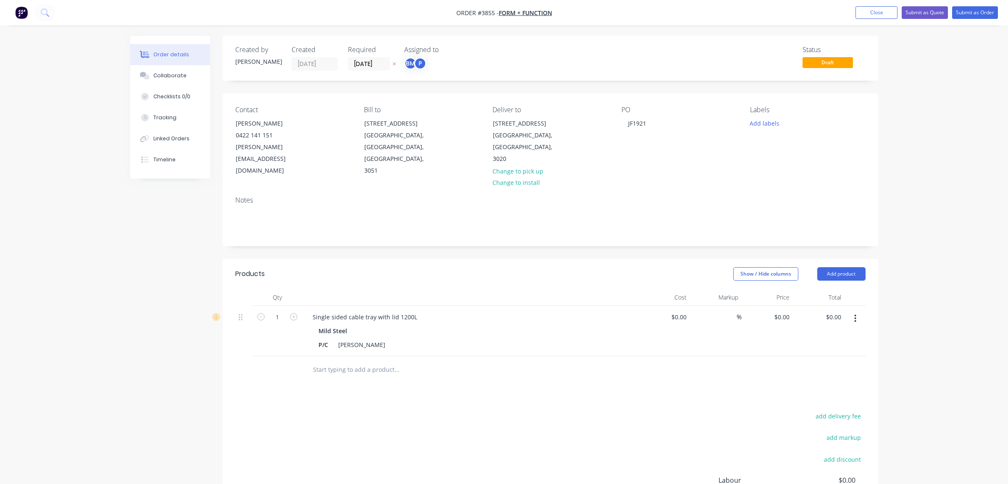
click at [466, 411] on div "add delivery fee add markup add discount Labour $0.00 Sub total $0.00 Margin $0…" at bounding box center [550, 492] width 630 height 162
click at [344, 339] on div "[PERSON_NAME]" at bounding box center [362, 345] width 54 height 12
click at [455, 396] on div "Products Show / Hide columns Add product Qty Cost Markup Price Total 1 Single s…" at bounding box center [551, 422] width 656 height 327
click at [429, 196] on div "Notes" at bounding box center [550, 200] width 630 height 8
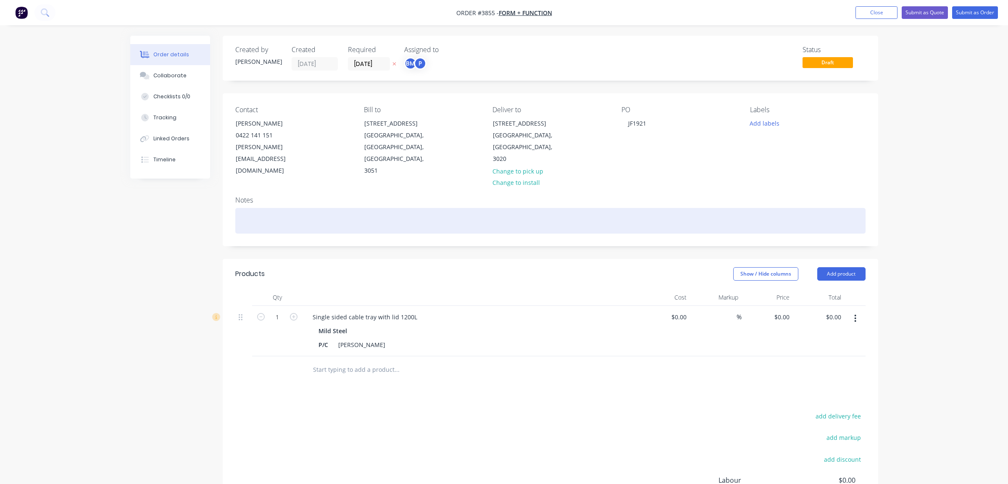
click at [418, 208] on div at bounding box center [550, 221] width 630 height 26
paste div
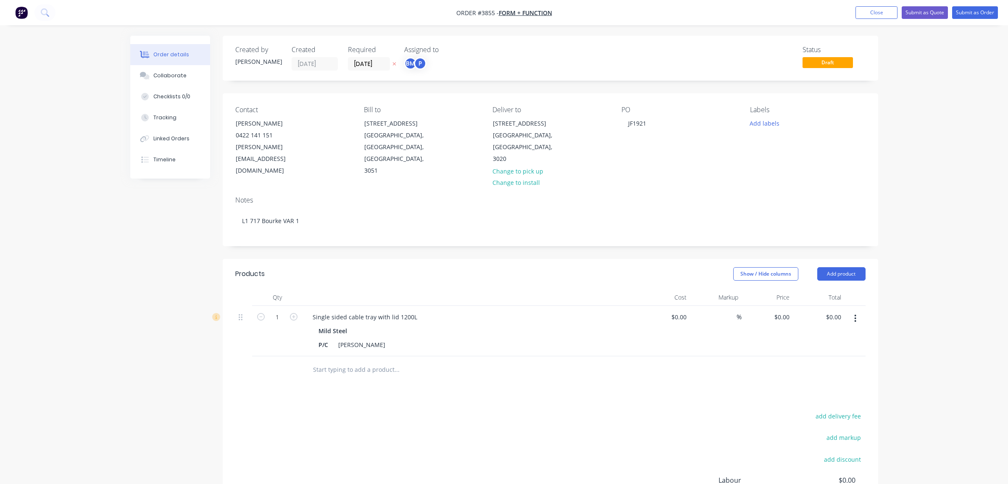
click at [531, 289] on div at bounding box center [471, 297] width 336 height 17
click at [420, 60] on div "P" at bounding box center [420, 63] width 13 height 13
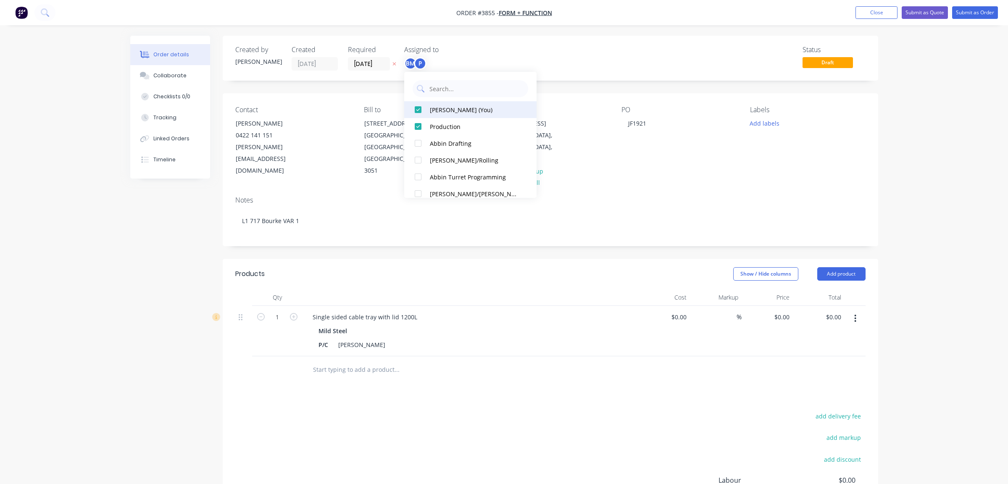
click at [451, 116] on button "[PERSON_NAME] (You)" at bounding box center [470, 109] width 132 height 17
click at [620, 76] on div "Created by [PERSON_NAME] Created [DATE] Required [DATE] Assigned to P Status Dr…" at bounding box center [551, 58] width 656 height 45
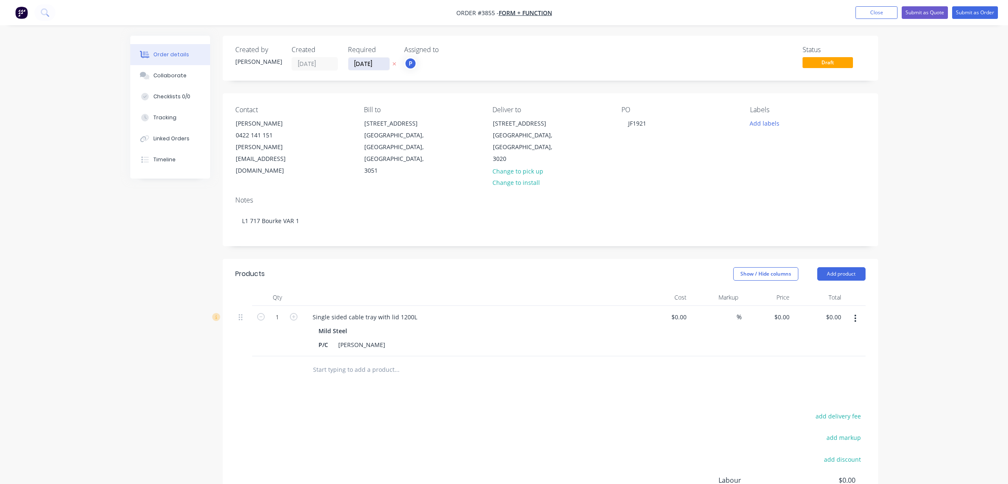
click at [378, 66] on input "[DATE]" at bounding box center [368, 64] width 41 height 13
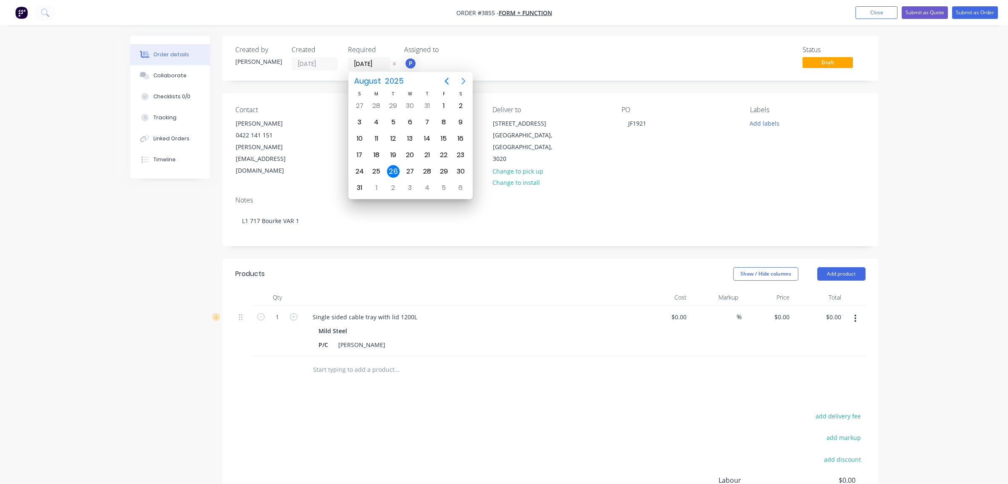
click at [465, 79] on icon "Next page" at bounding box center [463, 81] width 10 height 10
click at [367, 137] on div "14" at bounding box center [359, 139] width 17 height 16
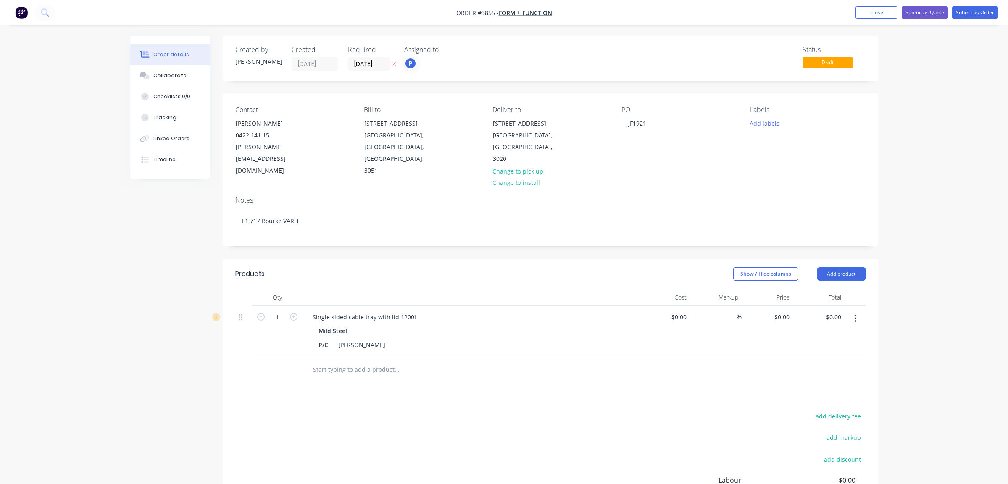
click at [361, 58] on label "[DATE]" at bounding box center [369, 63] width 42 height 13
click at [361, 58] on input "[DATE]" at bounding box center [368, 64] width 41 height 13
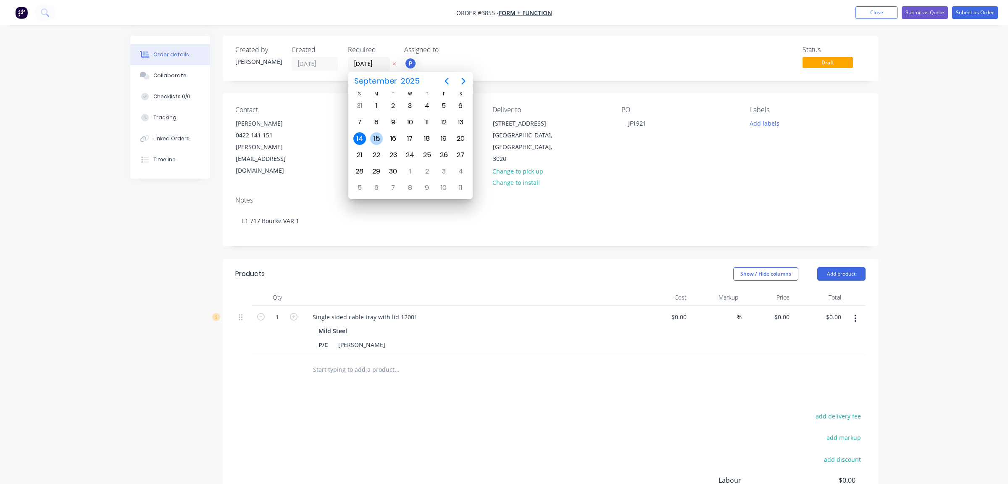
click at [376, 134] on div "15" at bounding box center [376, 138] width 13 height 13
type input "[DATE]"
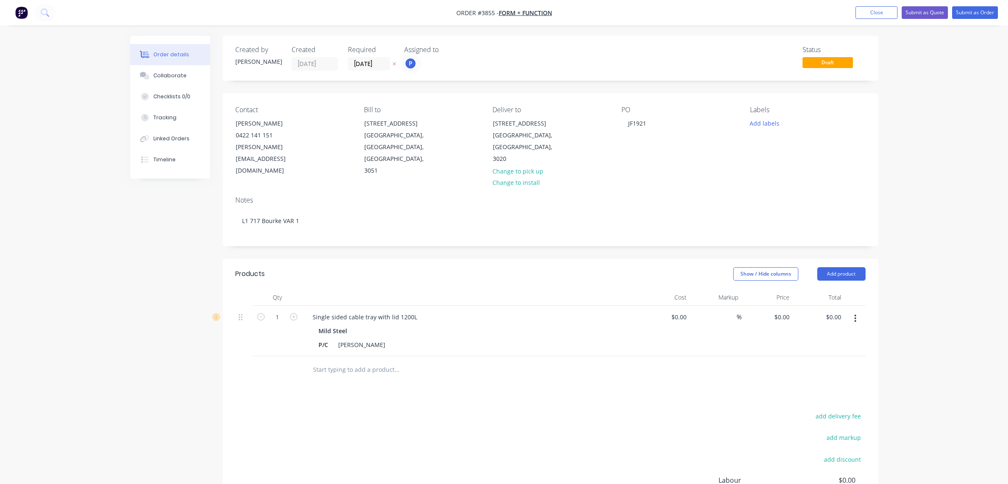
click at [568, 45] on div "Created by [PERSON_NAME] Created [DATE] Required [DATE] Assigned to P Status Dr…" at bounding box center [551, 58] width 656 height 45
click at [772, 124] on button "Add labels" at bounding box center [765, 122] width 39 height 11
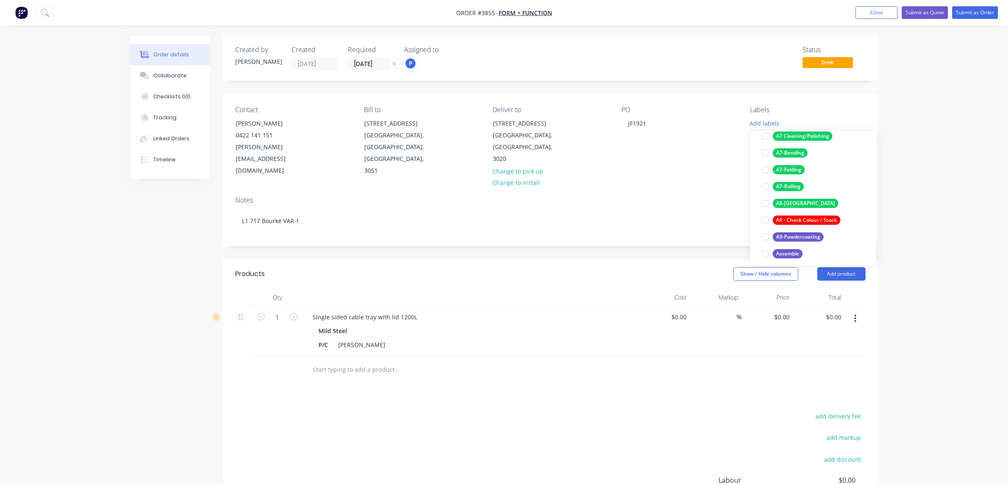
scroll to position [210, 0]
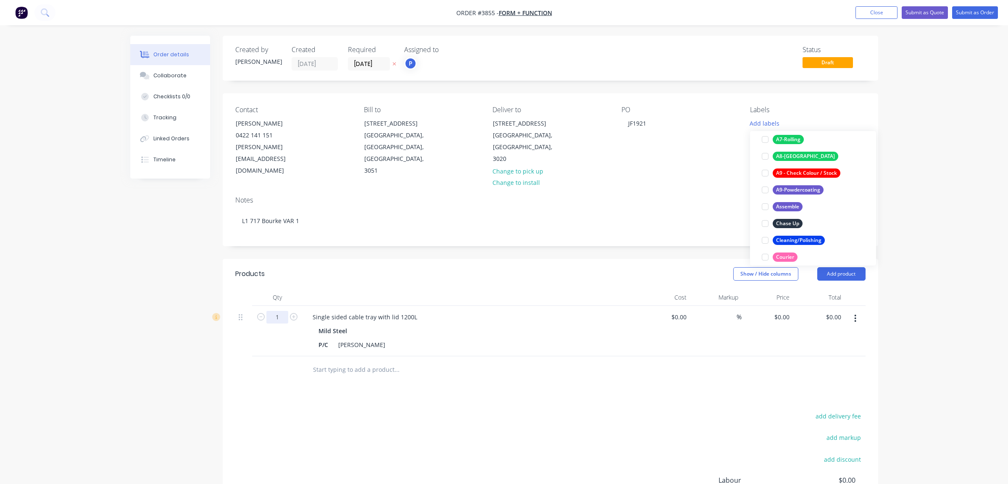
click at [288, 311] on input "1" at bounding box center [277, 317] width 22 height 13
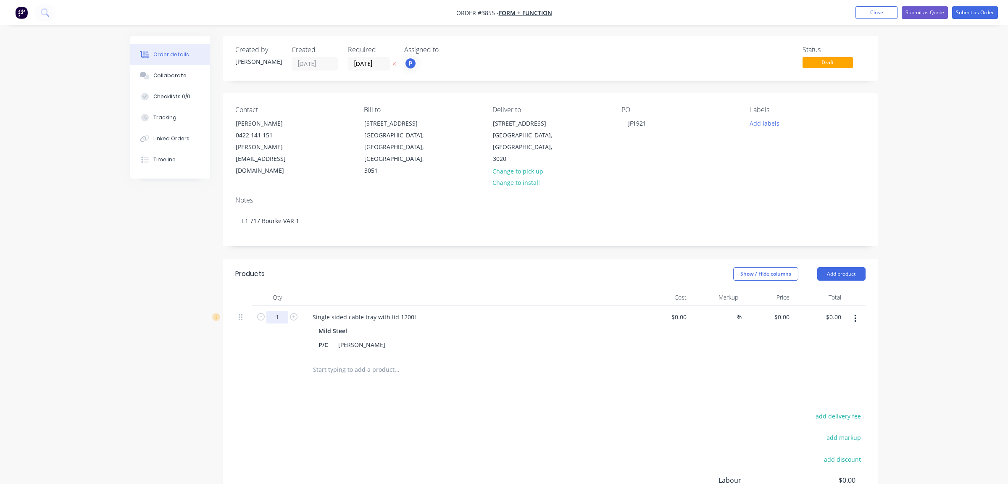
click at [288, 311] on input "1" at bounding box center [277, 317] width 22 height 13
type input "8"
click at [459, 412] on div "add delivery fee add markup add discount Labour $0.00 Sub total $0.00 Margin $0…" at bounding box center [550, 492] width 630 height 162
click at [756, 129] on div "Labels Add labels" at bounding box center [807, 141] width 115 height 71
click at [763, 122] on button "Add labels" at bounding box center [765, 122] width 39 height 11
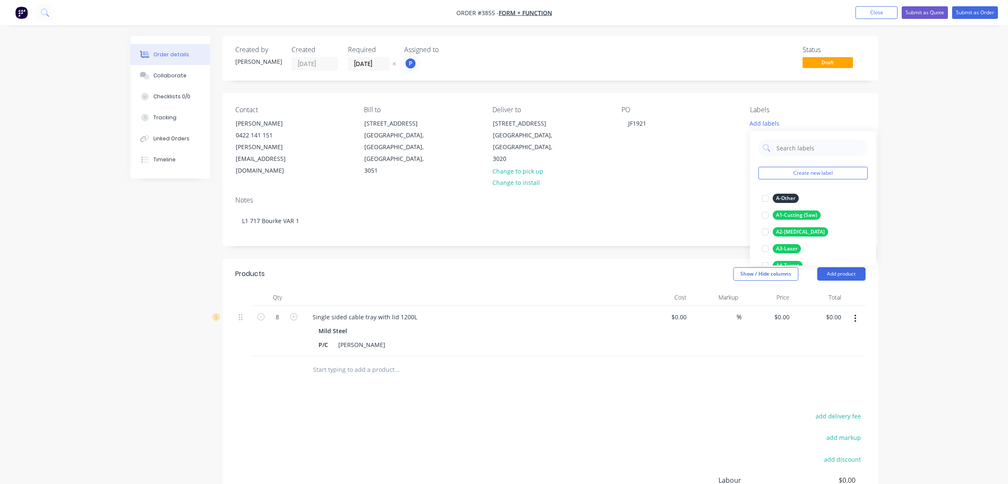
click at [454, 268] on div "Show / Hide columns Add product" at bounding box center [617, 273] width 496 height 13
click at [778, 126] on button "Add labels" at bounding box center [765, 122] width 39 height 11
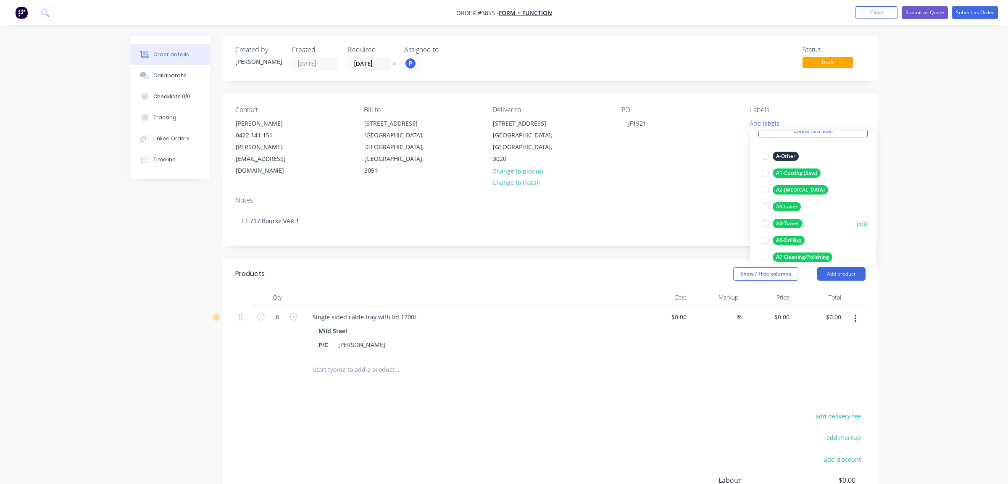
click at [794, 224] on div "A4-Turret" at bounding box center [788, 223] width 30 height 9
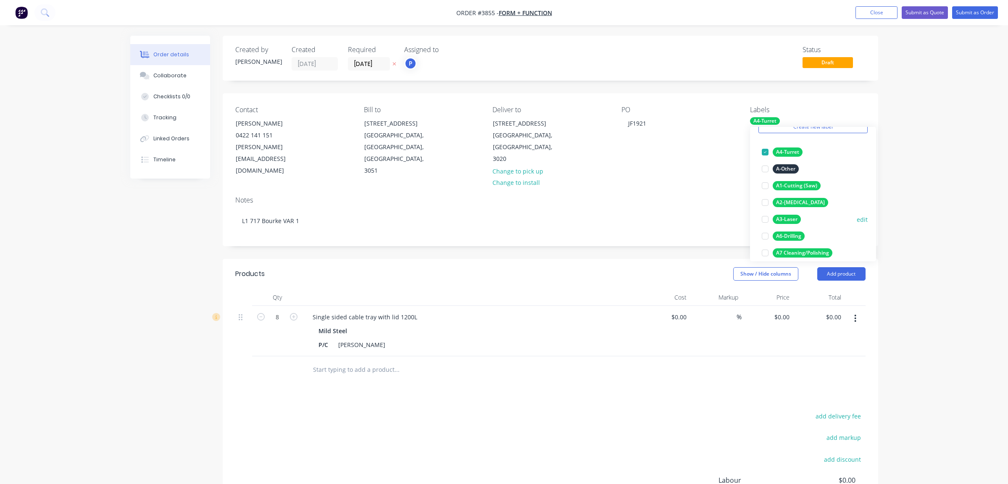
scroll to position [168, 0]
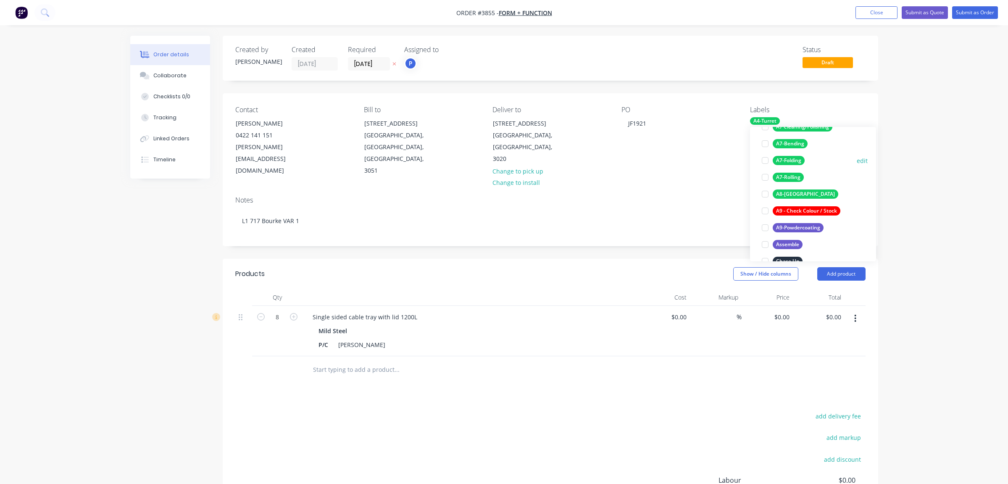
click at [794, 155] on button "A7-Folding" at bounding box center [784, 161] width 50 height 12
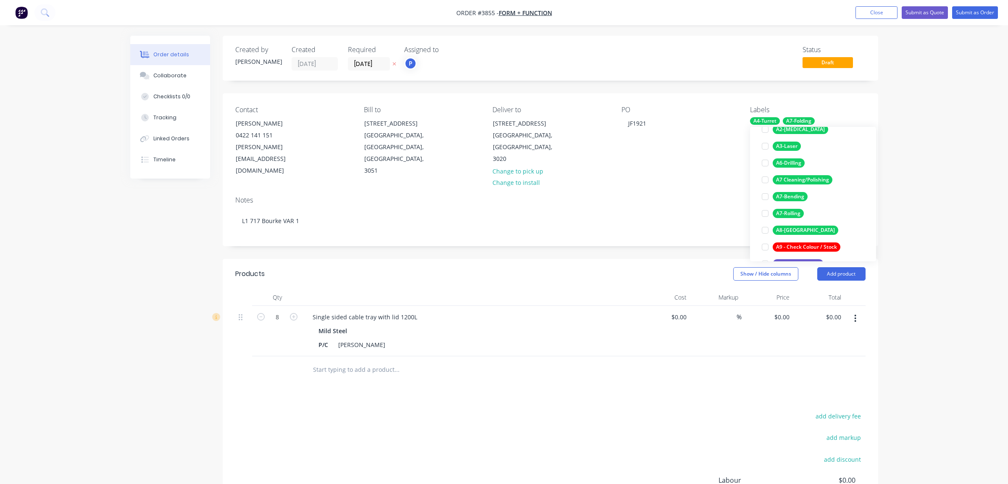
scroll to position [219, 0]
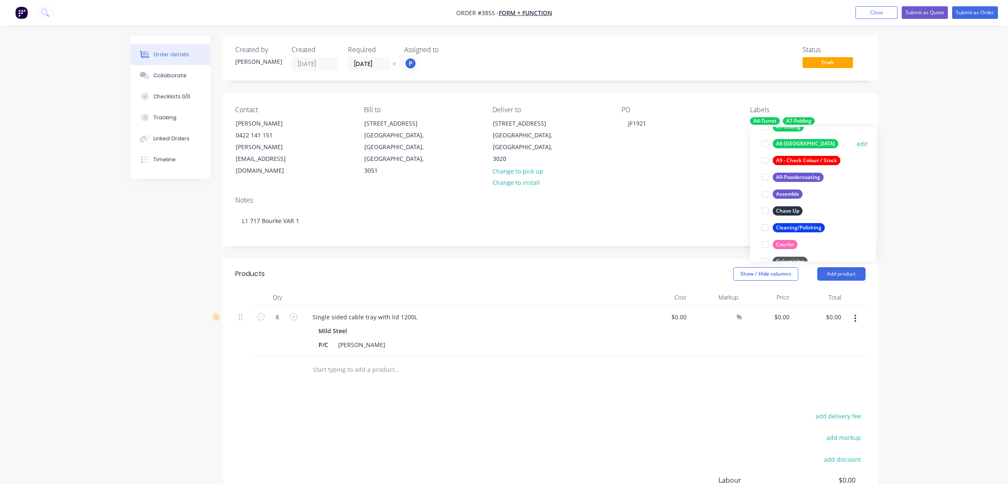
click at [793, 141] on div "A8-[GEOGRAPHIC_DATA]" at bounding box center [806, 143] width 66 height 9
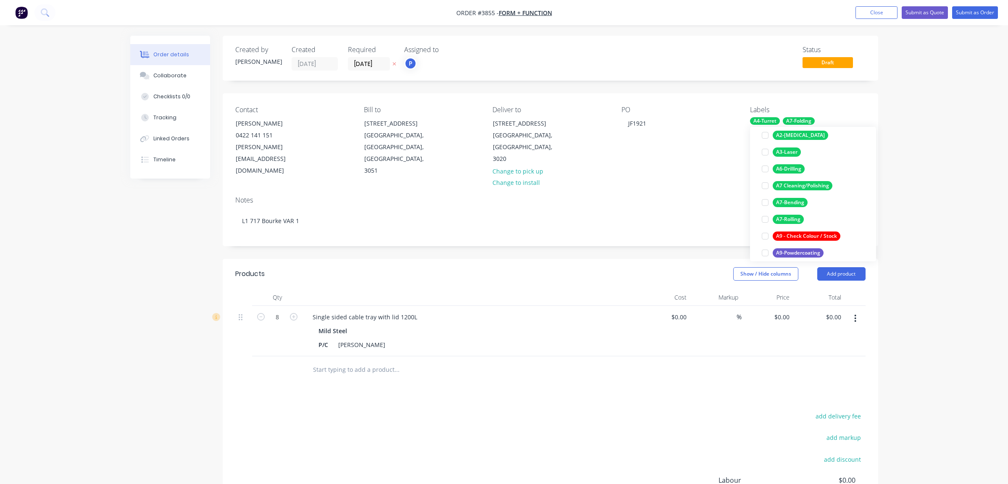
scroll to position [210, 0]
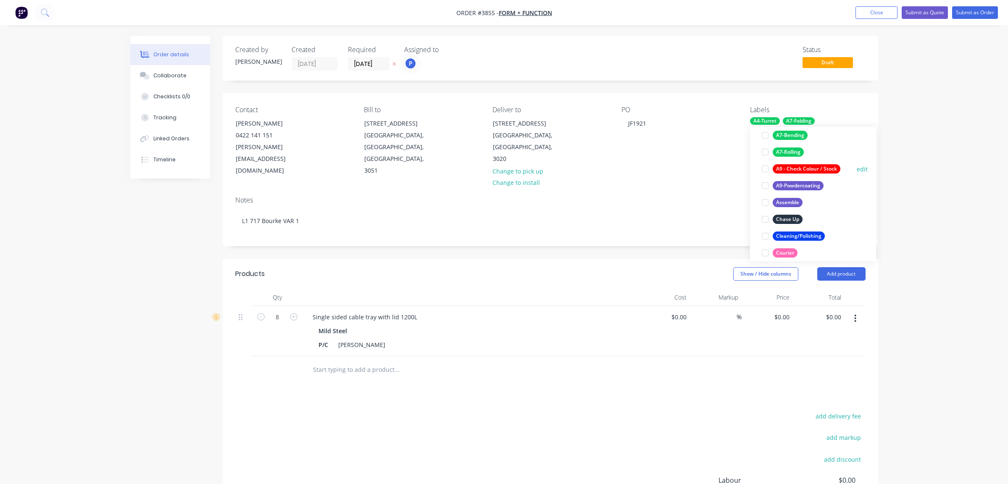
click at [807, 177] on div "A9 - Check Colour / Stock edit" at bounding box center [813, 169] width 109 height 17
click at [808, 183] on div "A9-Powdercoating" at bounding box center [798, 185] width 51 height 9
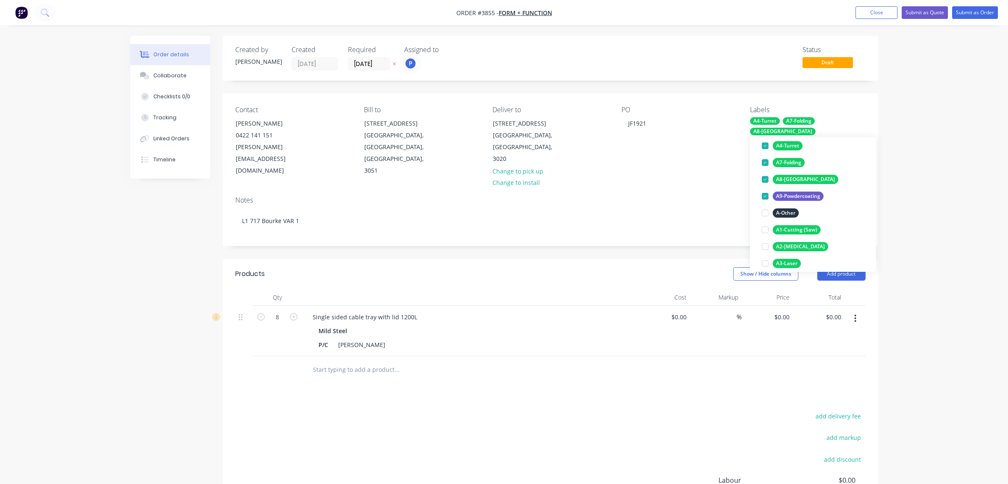
click at [910, 154] on div "Order details Collaborate Checklists 0/0 Tracking Linked Orders Timeline Order …" at bounding box center [504, 299] width 1008 height 598
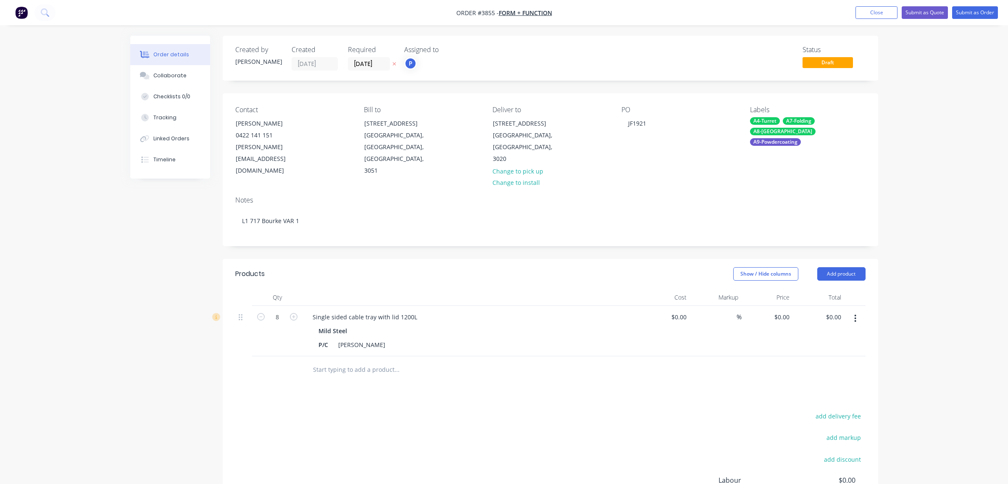
click at [968, 21] on nav "Order #3855 - Form + Function Add product Close Submit as Quote Submit as Order" at bounding box center [504, 12] width 1008 height 25
click at [971, 13] on button "Submit as Order" at bounding box center [975, 12] width 46 height 13
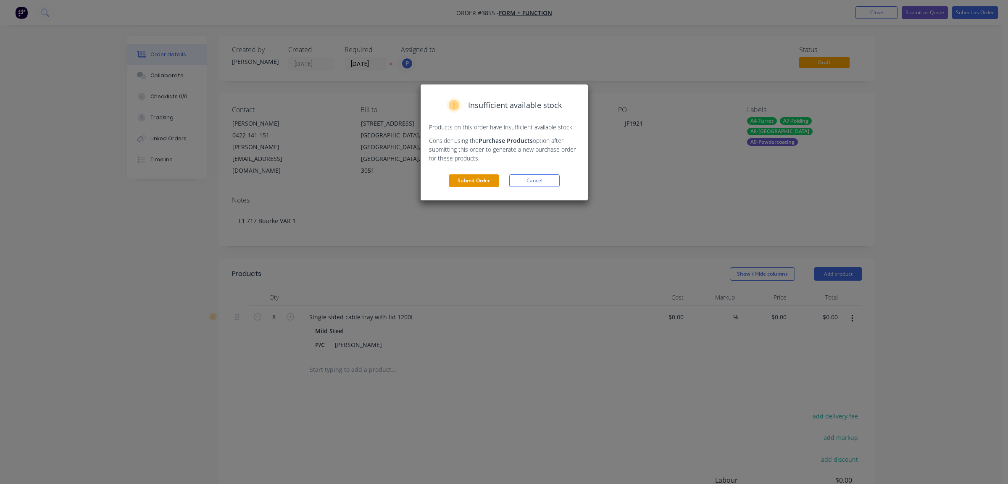
click at [478, 182] on button "Submit Order" at bounding box center [474, 180] width 50 height 13
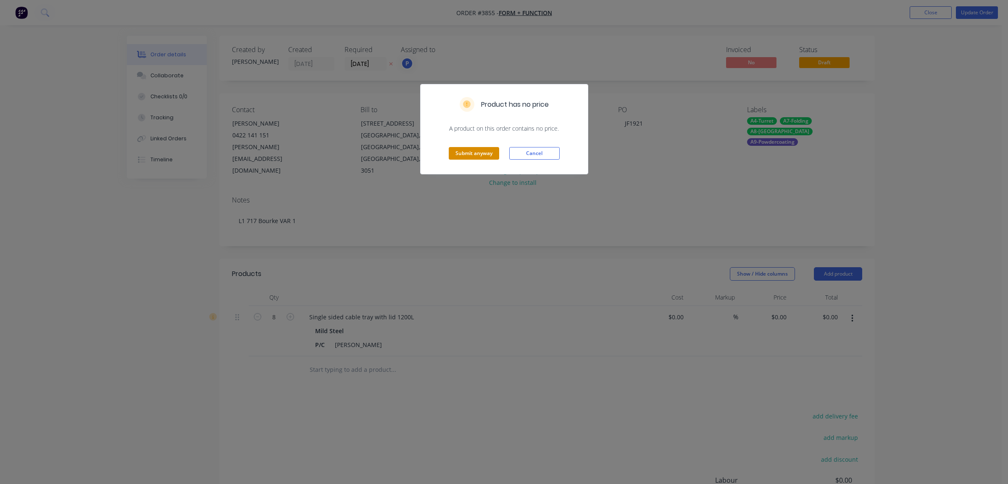
click at [472, 153] on button "Submit anyway" at bounding box center [474, 153] width 50 height 13
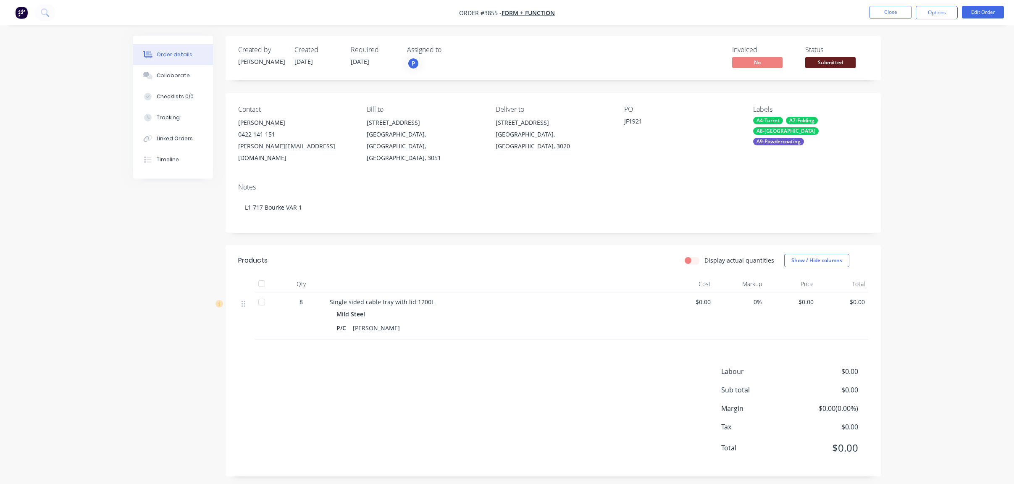
click at [805, 66] on div "Invoiced No Status Submitted" at bounding box center [679, 58] width 377 height 24
click at [808, 65] on span "Submitted" at bounding box center [831, 62] width 50 height 11
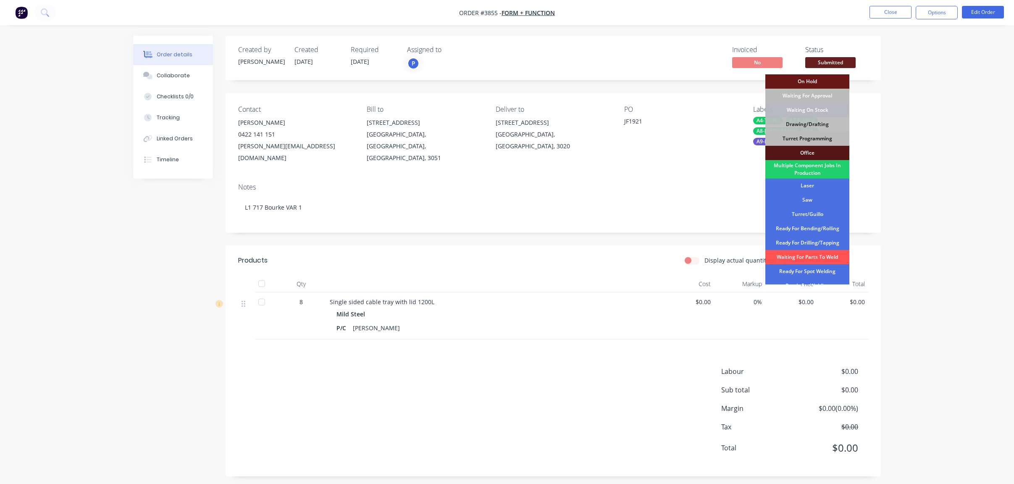
click at [809, 139] on div "Turret Programming" at bounding box center [808, 139] width 84 height 14
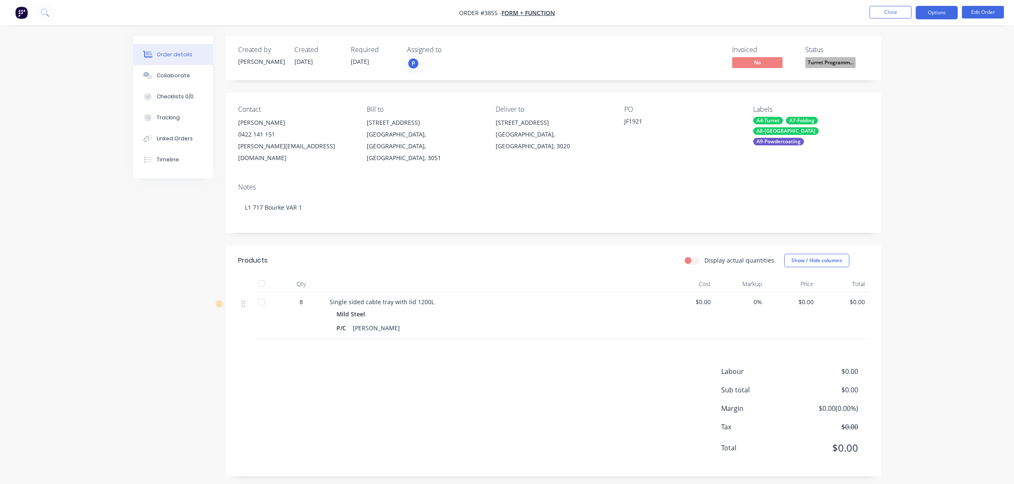
click at [924, 12] on button "Options" at bounding box center [937, 12] width 42 height 13
click at [902, 96] on div "Work Order" at bounding box center [911, 101] width 77 height 12
click at [903, 83] on div "Without pricing" at bounding box center [911, 85] width 77 height 12
click at [583, 177] on div "Notes L1 717 Bourke VAR 1" at bounding box center [554, 205] width 656 height 56
click at [932, 7] on button "Options" at bounding box center [937, 12] width 42 height 13
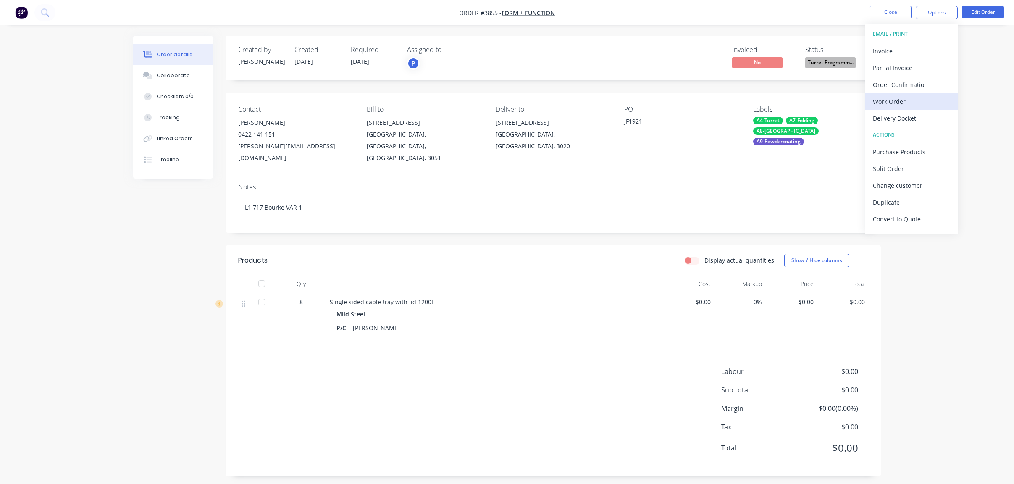
click at [915, 100] on div "Work Order" at bounding box center [911, 101] width 77 height 12
click at [919, 82] on div "Without pricing" at bounding box center [911, 85] width 77 height 12
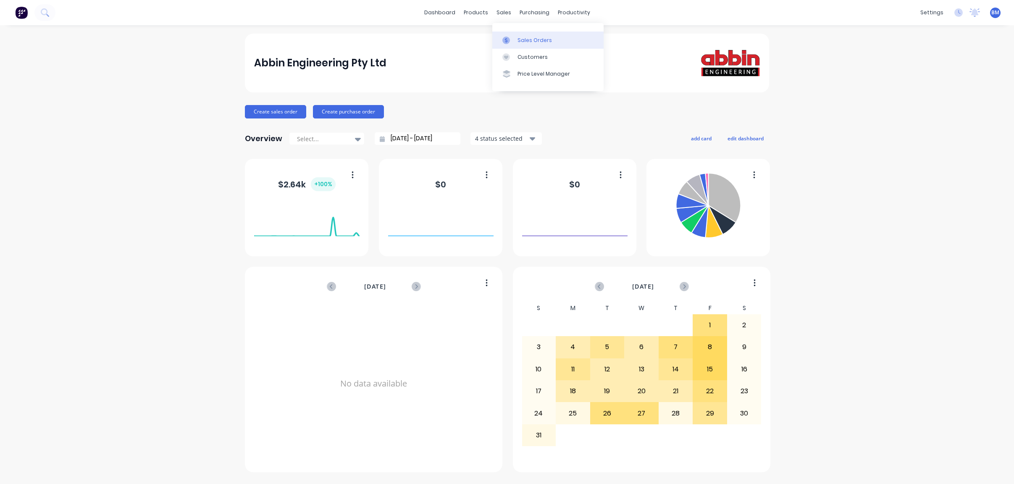
click at [506, 37] on icon at bounding box center [507, 41] width 8 height 8
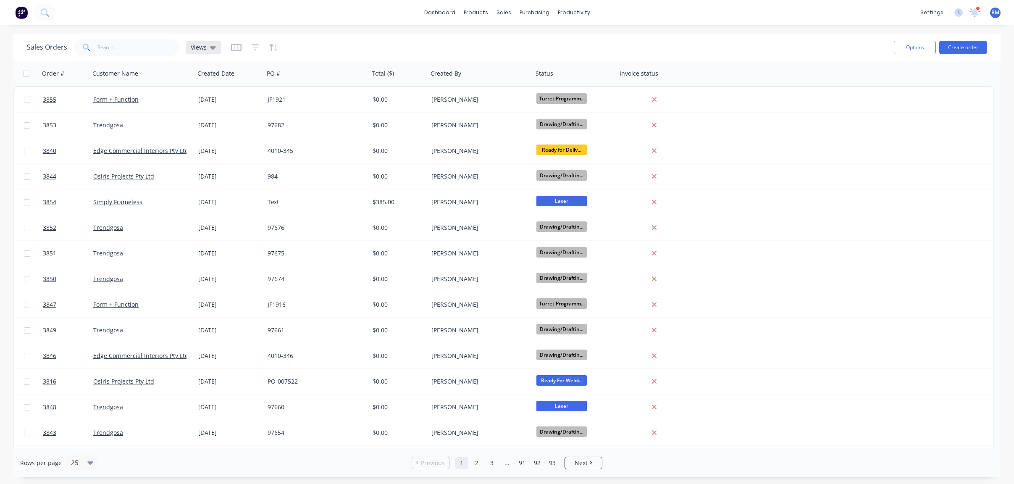
click at [198, 49] on span "Views" at bounding box center [199, 47] width 16 height 9
click at [195, 137] on button "drafts" at bounding box center [236, 136] width 96 height 10
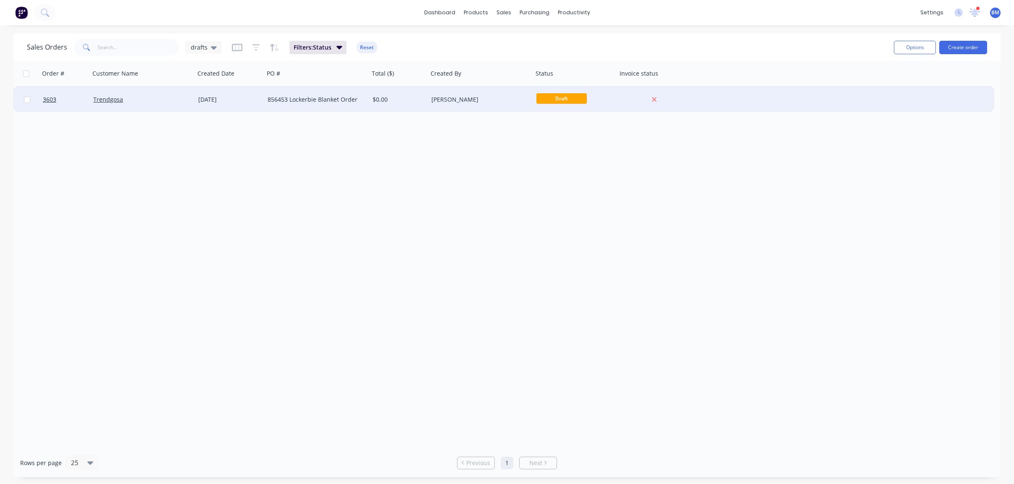
click at [195, 95] on div "[DATE]" at bounding box center [229, 99] width 69 height 25
